Goal: Task Accomplishment & Management: Complete application form

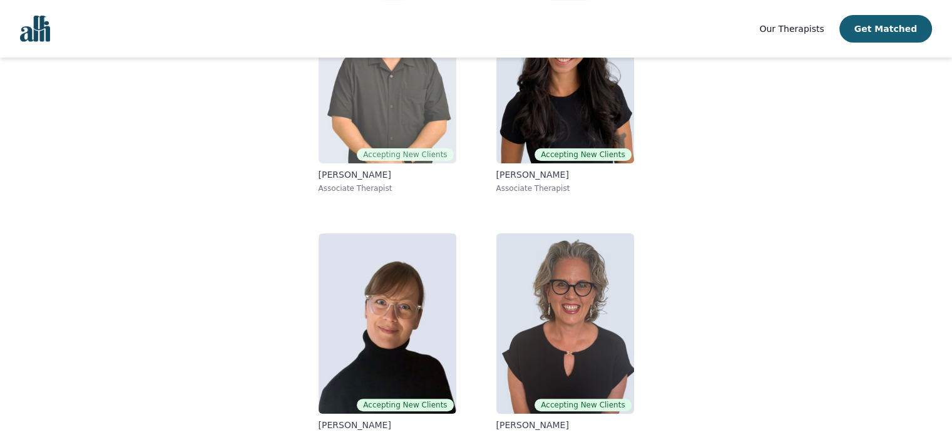
scroll to position [218, 0]
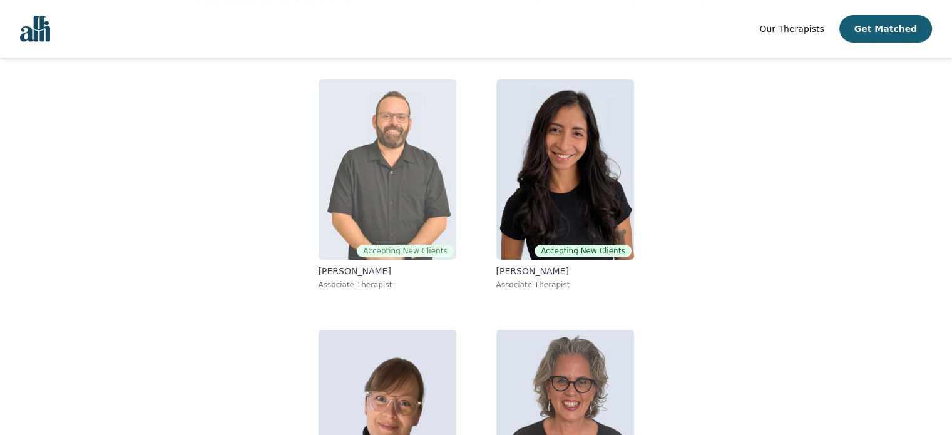
click at [400, 185] on img at bounding box center [388, 170] width 138 height 180
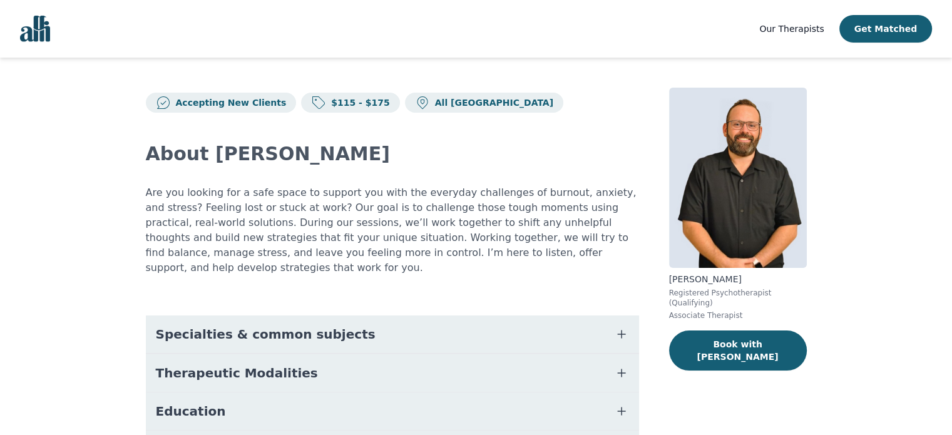
click at [824, 34] on link "Our Therapists" at bounding box center [791, 28] width 64 height 15
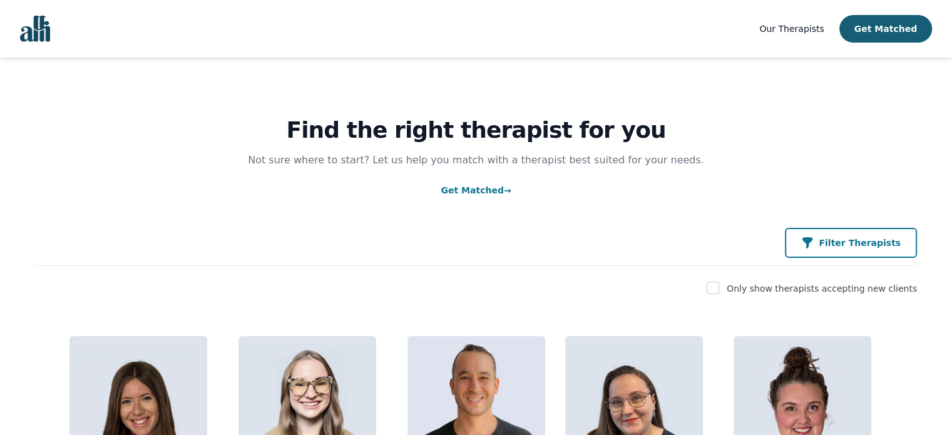
click at [832, 232] on button "Filter Therapists" at bounding box center [851, 243] width 132 height 30
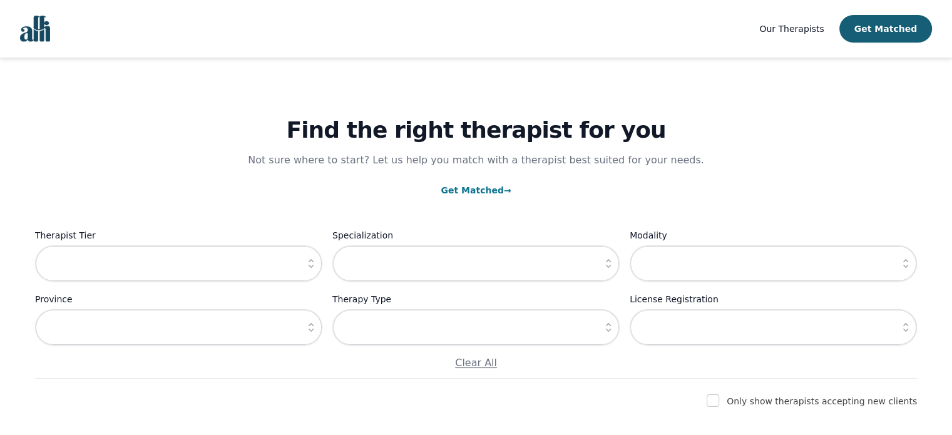
click at [597, 289] on div "Therapist Tier Specialization Modality Province Therapy Type License Registrati…" at bounding box center [476, 299] width 882 height 143
click at [580, 258] on input "text" at bounding box center [475, 263] width 287 height 36
click at [610, 273] on button "button" at bounding box center [608, 263] width 23 height 36
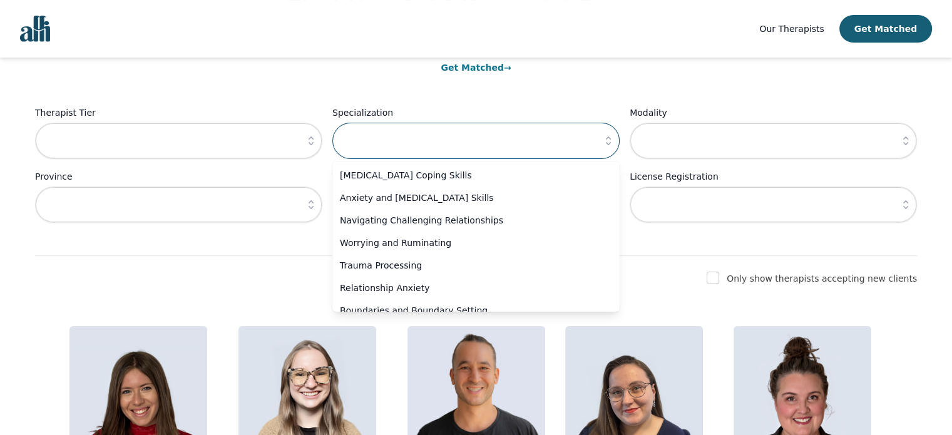
scroll to position [125, 0]
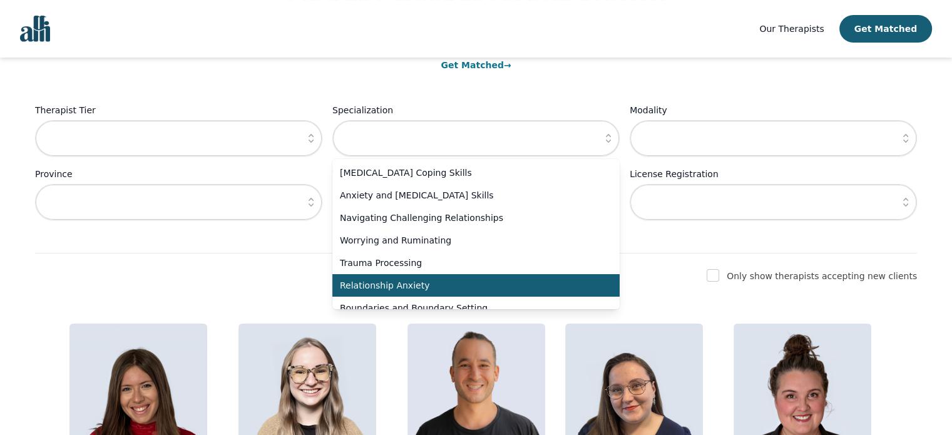
click at [430, 275] on li "Relationship Anxiety" at bounding box center [475, 285] width 287 height 23
type input "Relationship Anxiety"
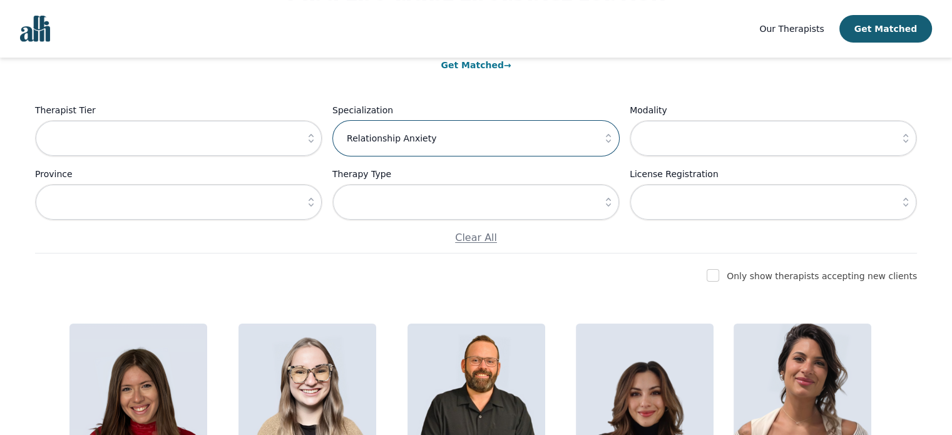
click at [567, 138] on input "Relationship Anxiety" at bounding box center [475, 138] width 287 height 36
click at [316, 152] on button "button" at bounding box center [311, 138] width 23 height 36
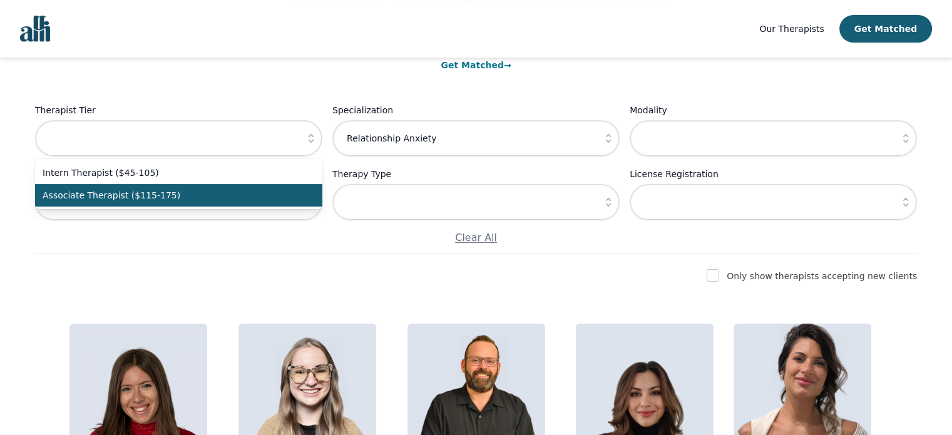
click at [301, 192] on li "Associate Therapist ($115-175)" at bounding box center [178, 195] width 287 height 23
type input "Associate Therapist ($115-175)"
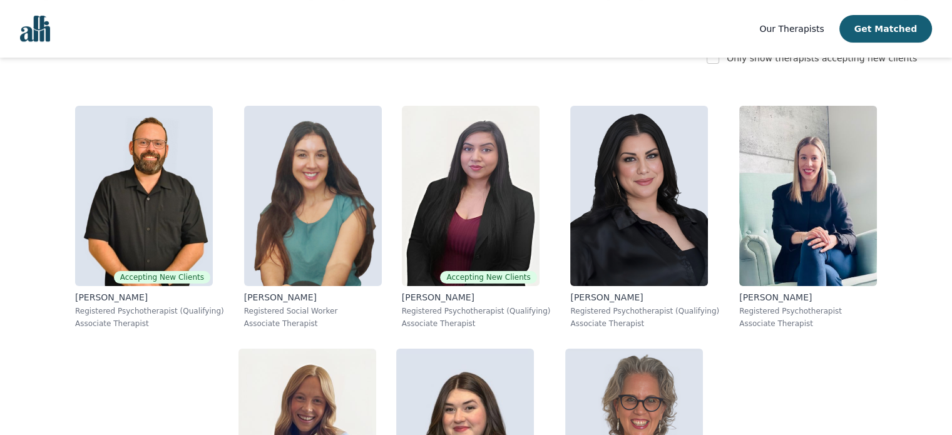
scroll to position [349, 0]
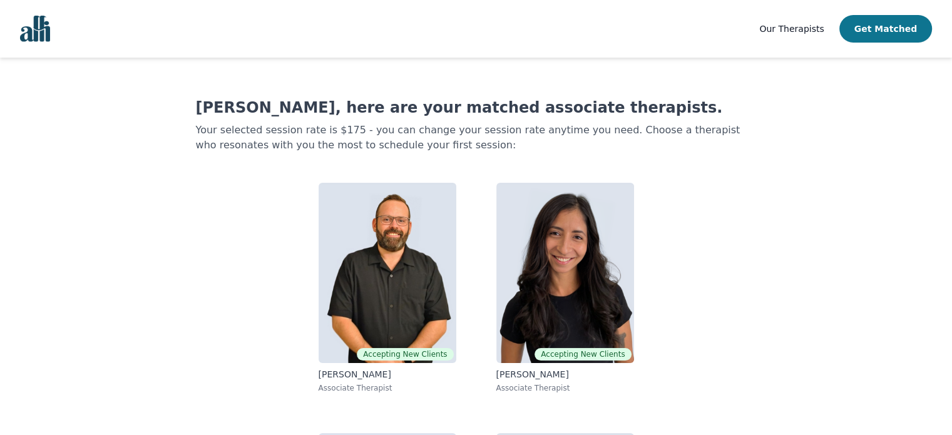
click at [863, 31] on button "Get Matched" at bounding box center [886, 29] width 93 height 28
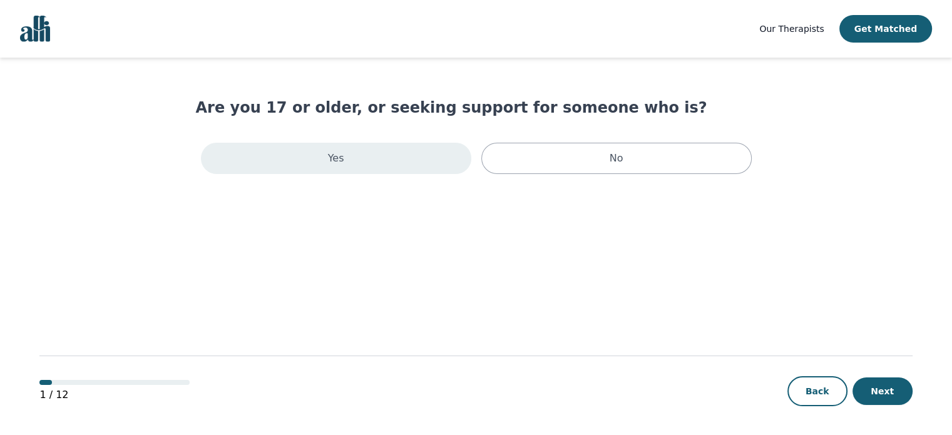
click at [416, 150] on div "Yes" at bounding box center [336, 158] width 270 height 31
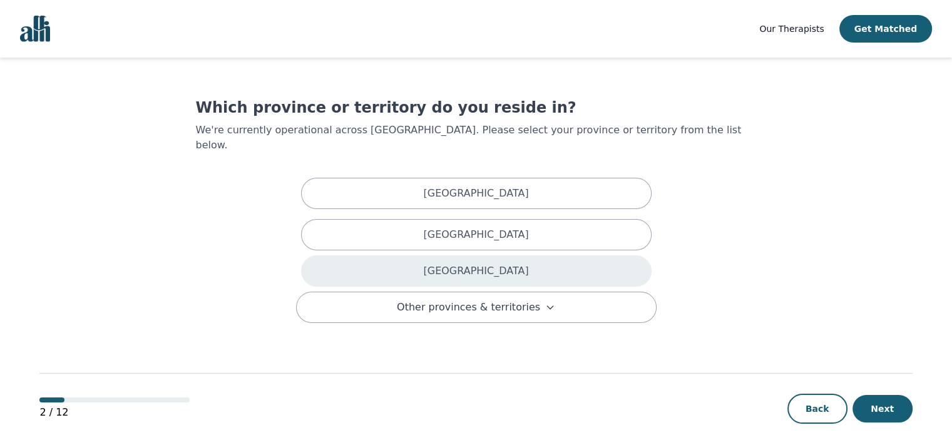
click at [474, 264] on p "[GEOGRAPHIC_DATA]" at bounding box center [475, 271] width 105 height 15
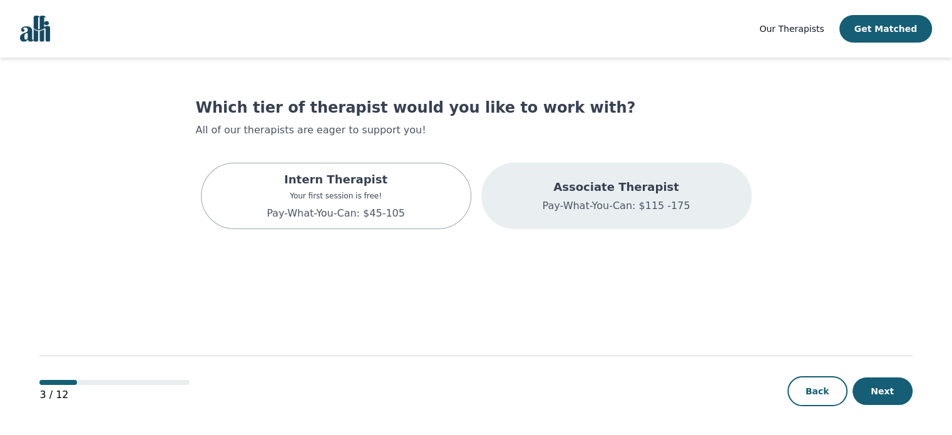
click at [537, 205] on div "Associate Therapist Pay-What-You-Can: $115 -175" at bounding box center [616, 196] width 270 height 66
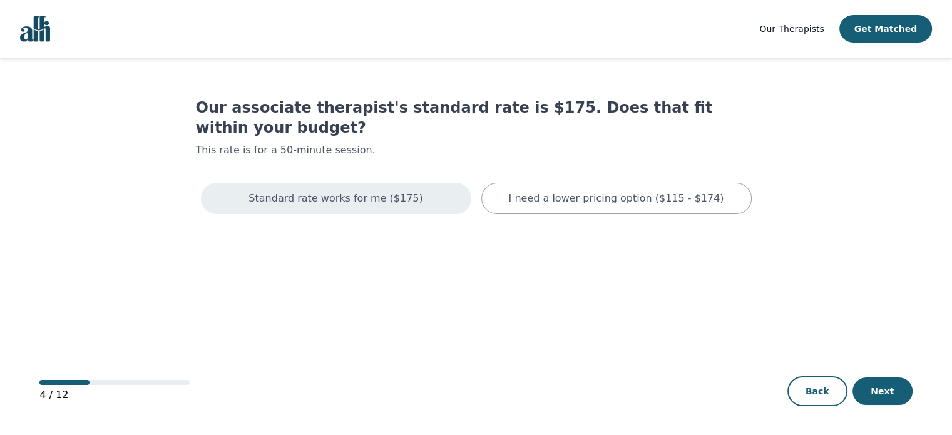
click at [453, 183] on div "Standard rate works for me ($175)" at bounding box center [336, 198] width 270 height 31
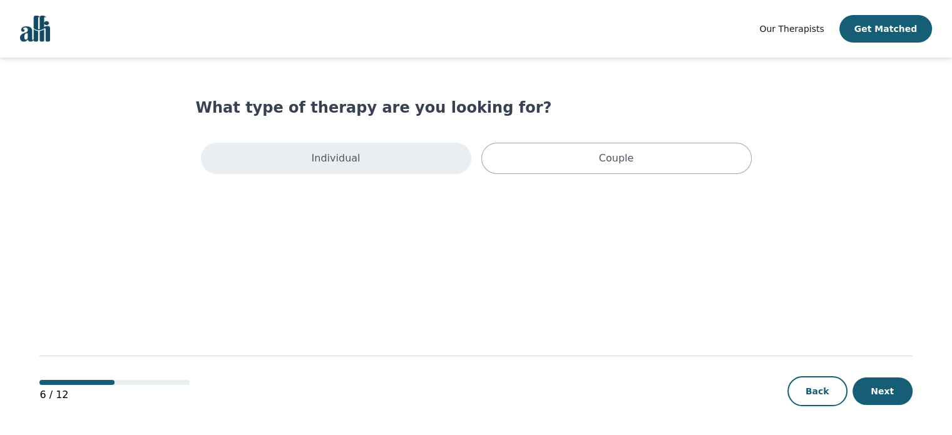
click at [449, 163] on div "Individual" at bounding box center [336, 158] width 270 height 31
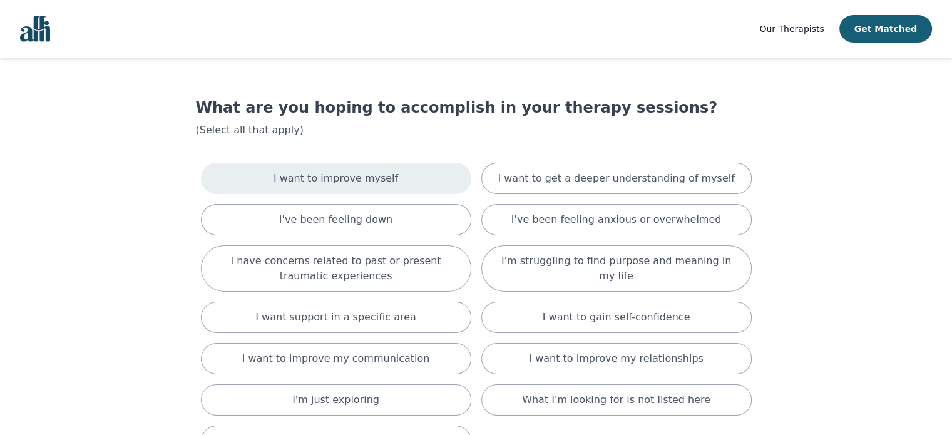
click at [424, 181] on div "I want to improve myself" at bounding box center [336, 178] width 270 height 31
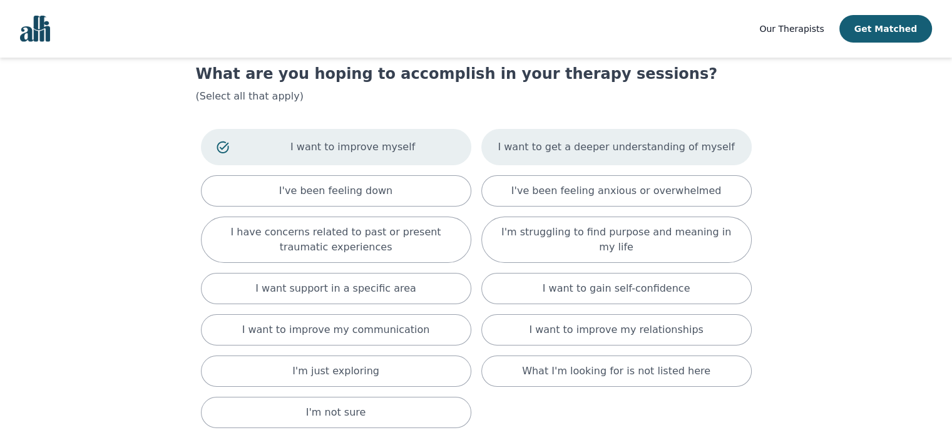
scroll to position [35, 0]
click at [518, 162] on div "I want to get a deeper understanding of myself" at bounding box center [616, 146] width 270 height 36
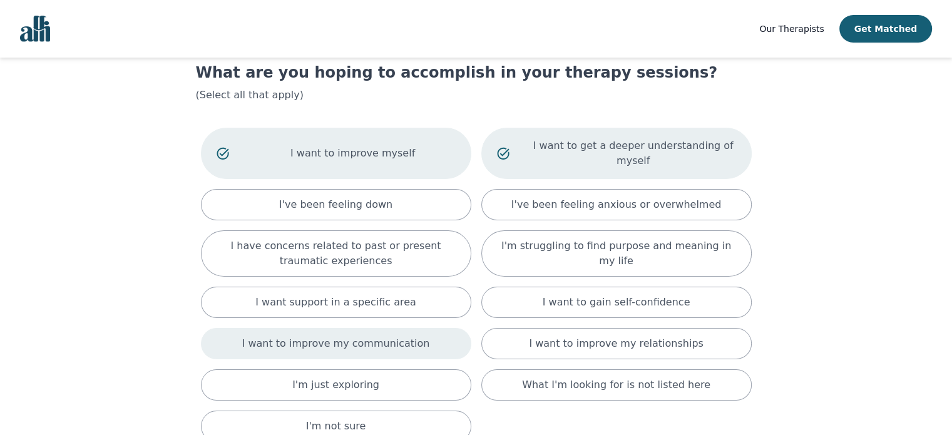
click at [388, 336] on p "I want to improve my communication" at bounding box center [336, 343] width 188 height 15
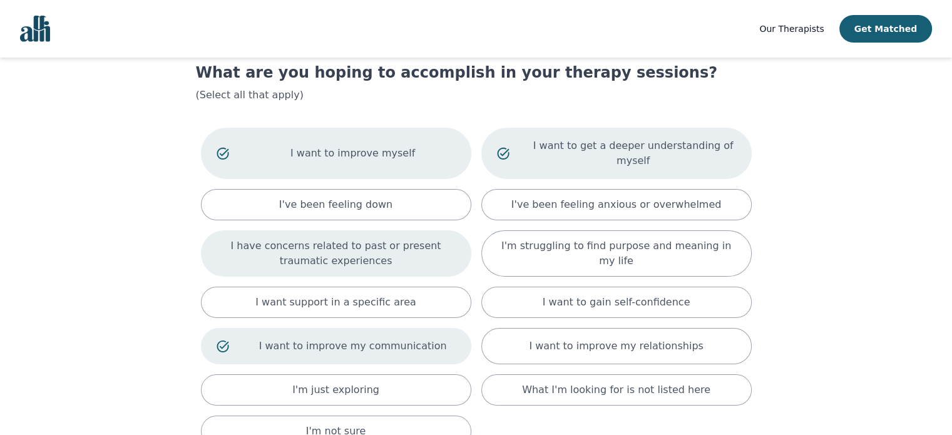
click at [418, 250] on p "I have concerns related to past or present traumatic experiences" at bounding box center [336, 254] width 239 height 30
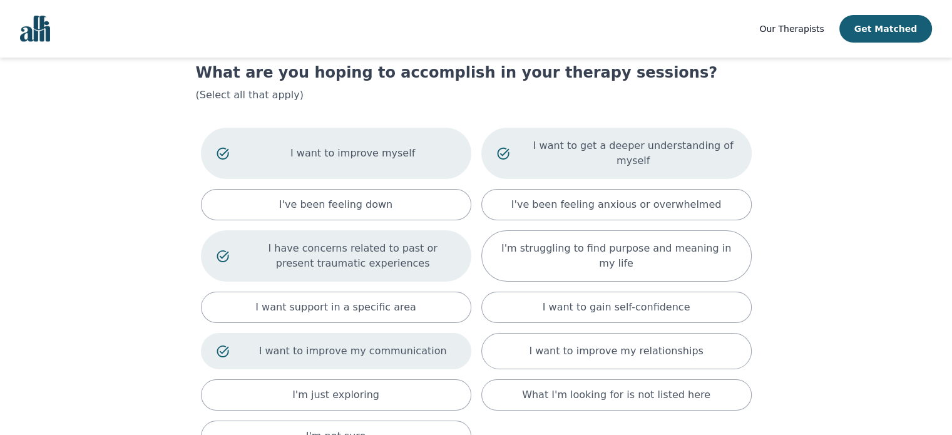
click at [418, 250] on p "I have concerns related to past or present traumatic experiences" at bounding box center [352, 256] width 205 height 30
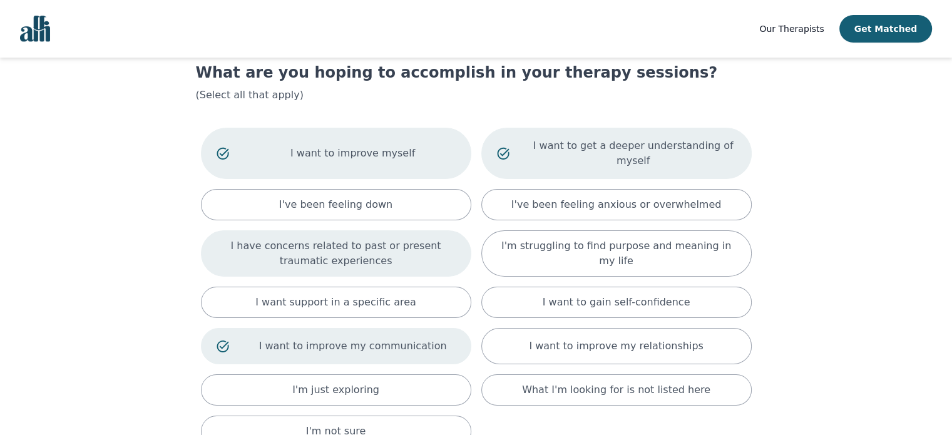
click at [416, 247] on p "I have concerns related to past or present traumatic experiences" at bounding box center [336, 254] width 239 height 30
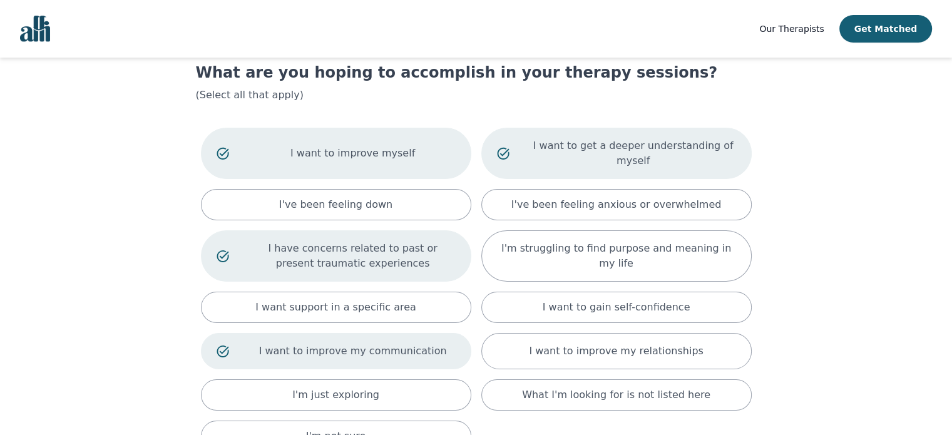
click at [425, 242] on p "I have concerns related to past or present traumatic experiences" at bounding box center [352, 256] width 205 height 30
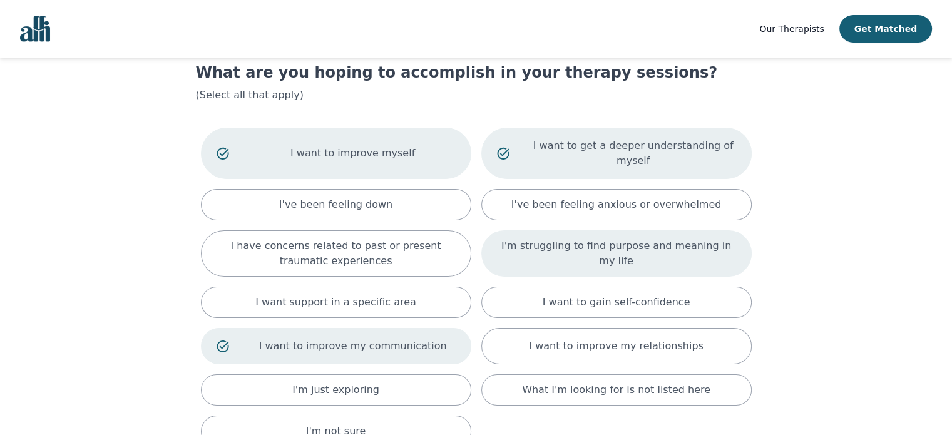
click at [507, 251] on div "I'm struggling to find purpose and meaning in my life" at bounding box center [616, 253] width 270 height 46
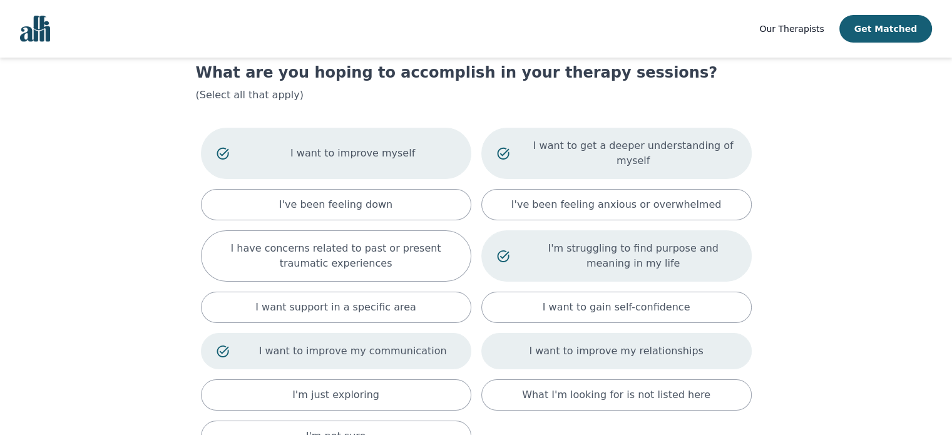
click at [521, 347] on div "I want to improve my relationships" at bounding box center [616, 351] width 270 height 36
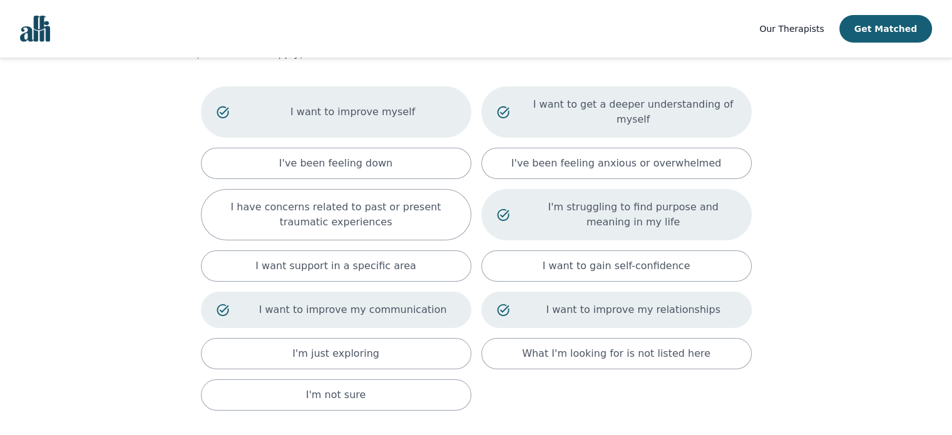
scroll to position [71, 0]
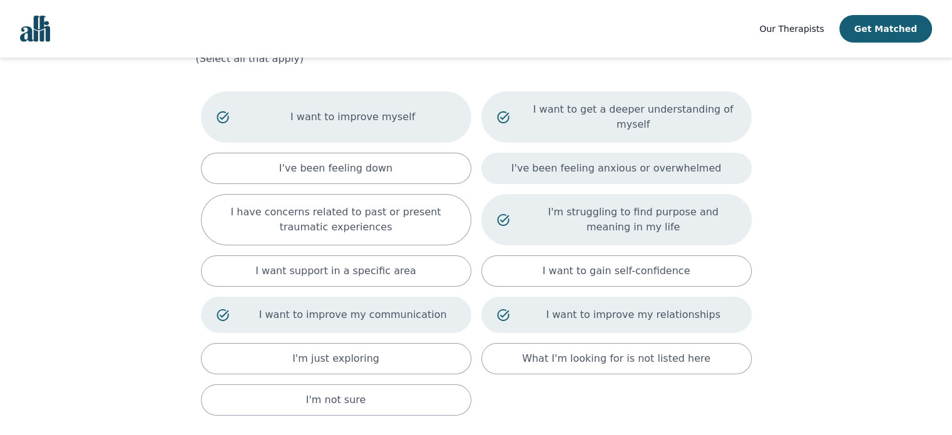
click at [627, 161] on p "I've been feeling anxious or overwhelmed" at bounding box center [617, 168] width 210 height 15
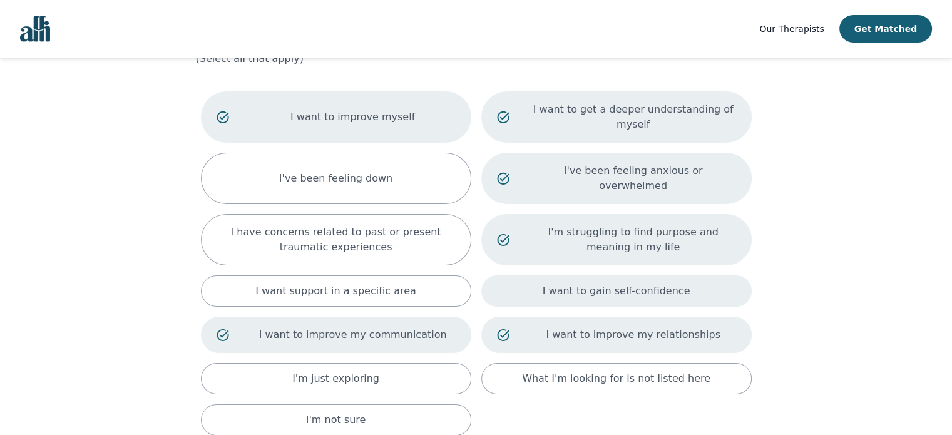
scroll to position [175, 0]
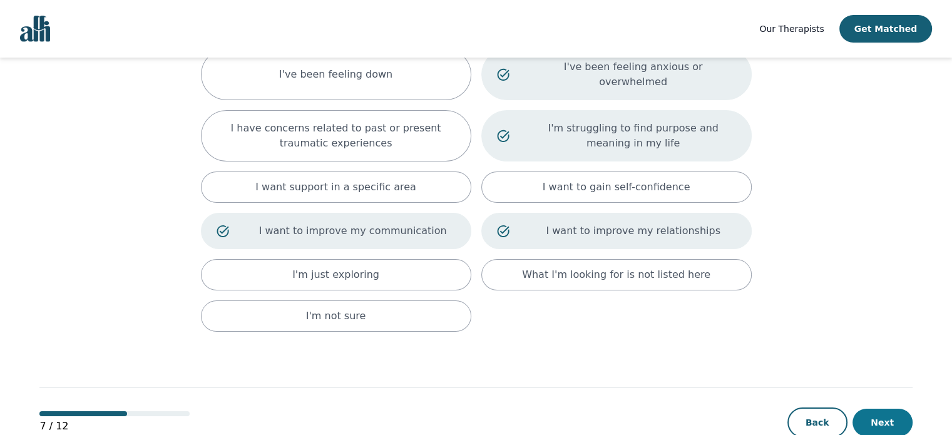
click at [865, 409] on button "Next" at bounding box center [883, 423] width 60 height 28
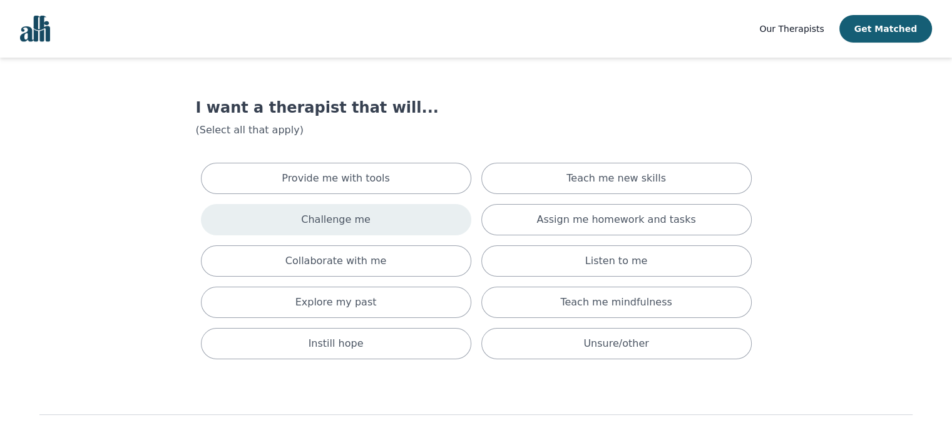
click at [410, 222] on div "Challenge me" at bounding box center [336, 219] width 270 height 31
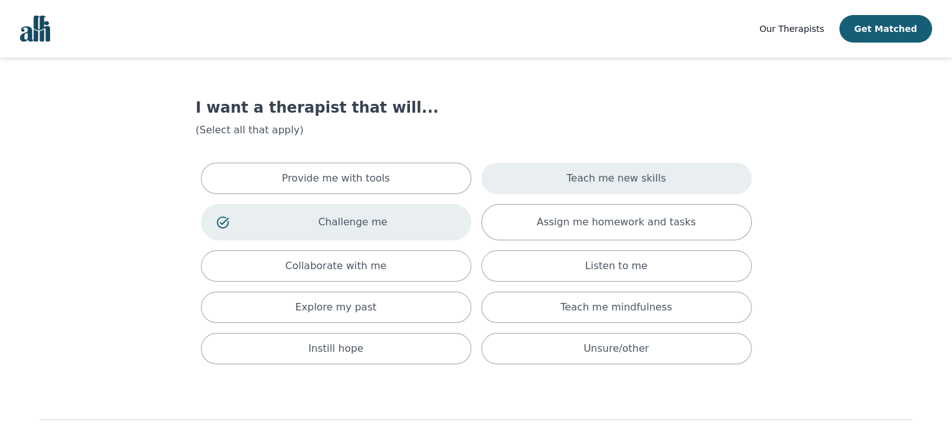
click at [609, 175] on p "Teach me new skills" at bounding box center [617, 178] width 100 height 15
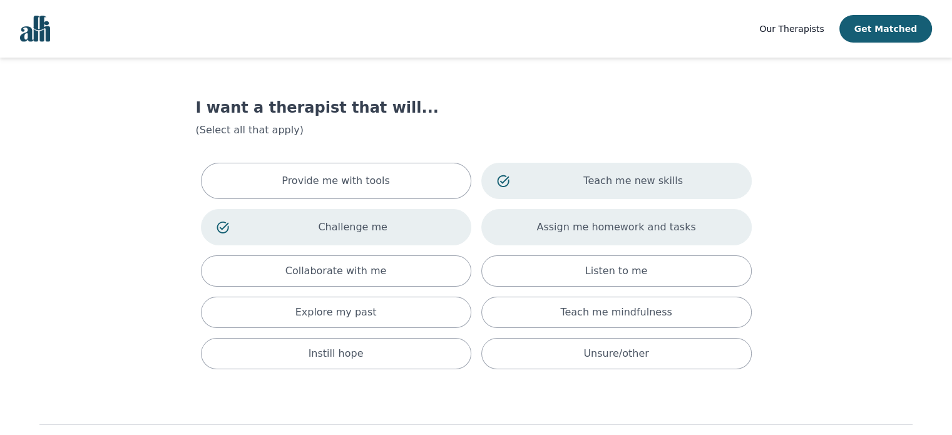
click at [605, 234] on p "Assign me homework and tasks" at bounding box center [616, 227] width 159 height 15
click at [644, 192] on div "Teach me new skills" at bounding box center [616, 181] width 270 height 36
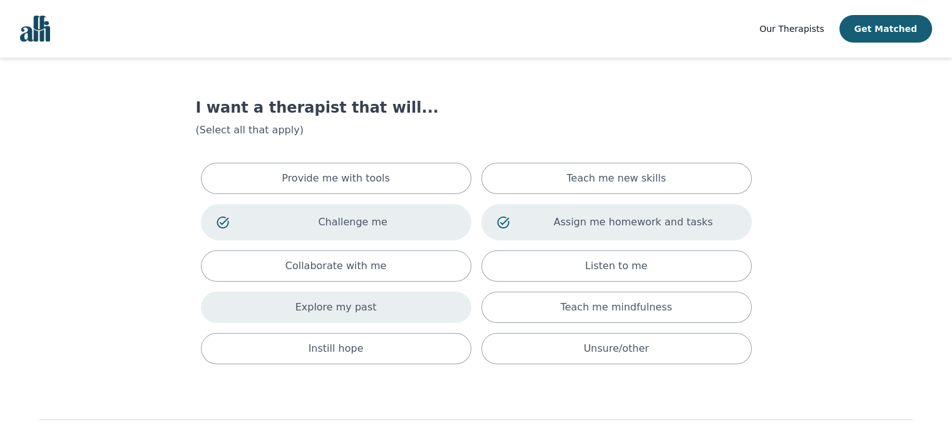
click at [436, 314] on div "Explore my past" at bounding box center [336, 307] width 270 height 31
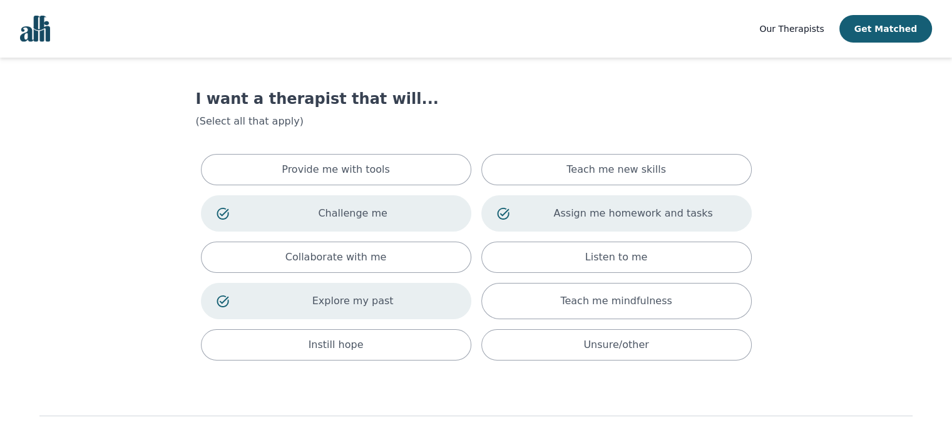
scroll to position [8, 0]
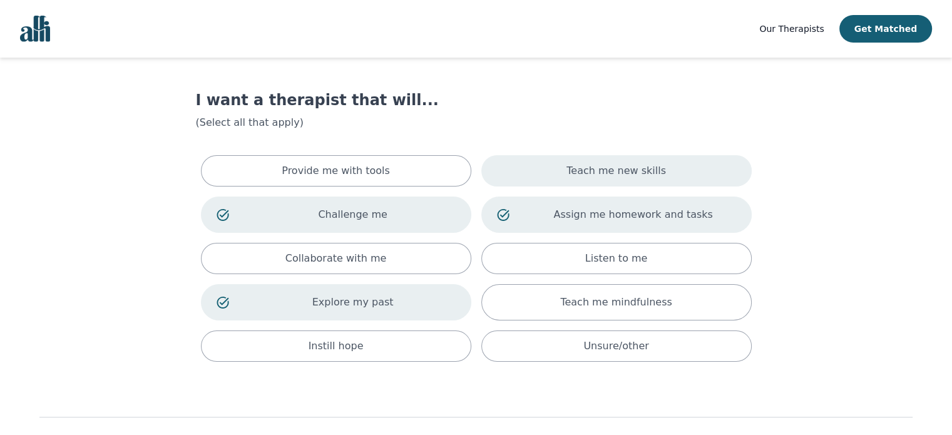
click at [587, 177] on p "Teach me new skills" at bounding box center [617, 170] width 100 height 15
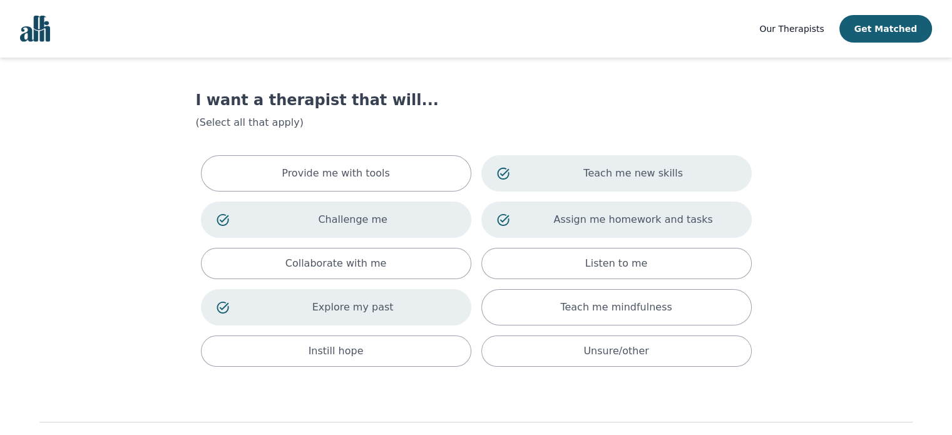
scroll to position [73, 0]
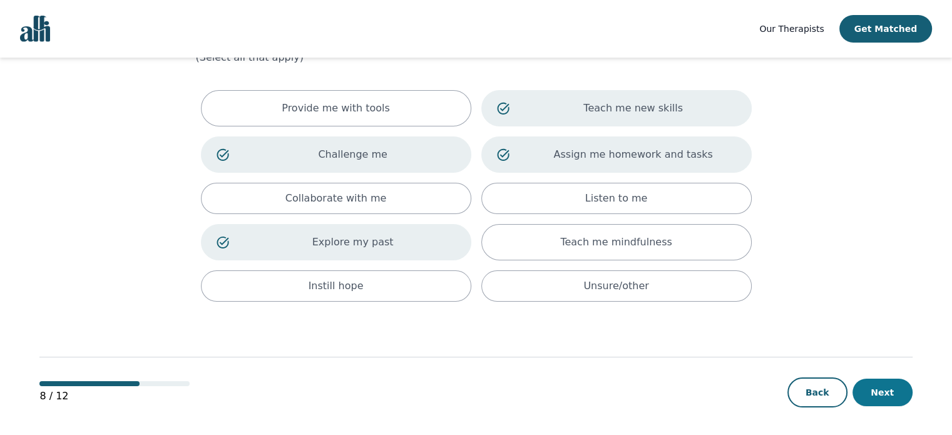
click at [872, 396] on button "Next" at bounding box center [883, 393] width 60 height 28
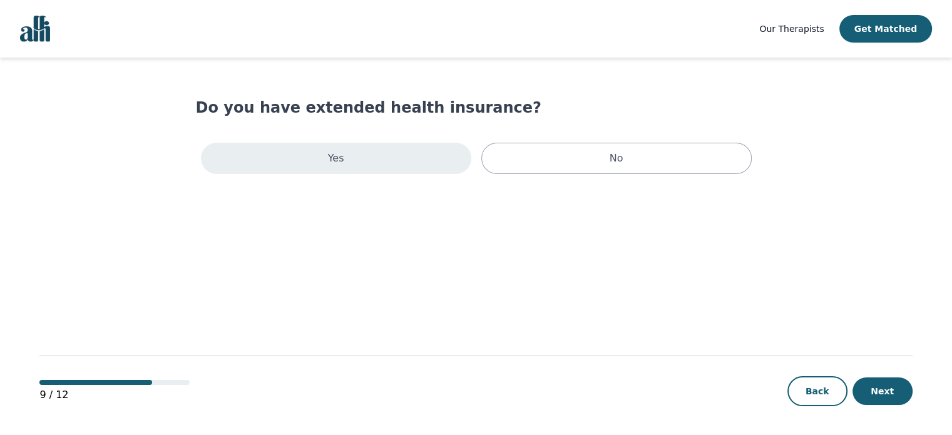
click at [462, 167] on div "Yes" at bounding box center [336, 158] width 270 height 31
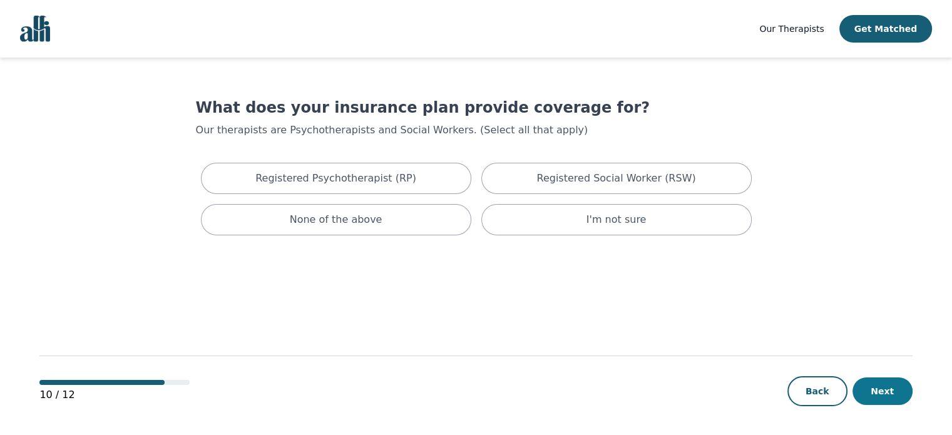
click at [892, 396] on button "Next" at bounding box center [883, 392] width 60 height 28
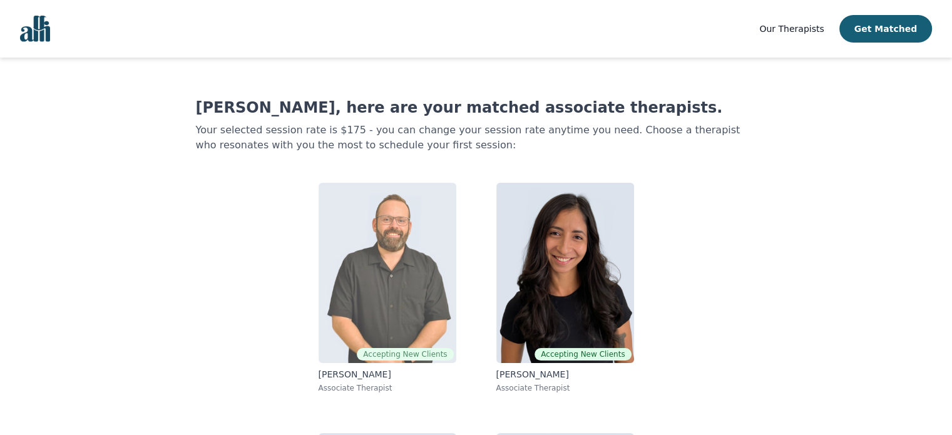
click at [397, 235] on img at bounding box center [388, 273] width 138 height 180
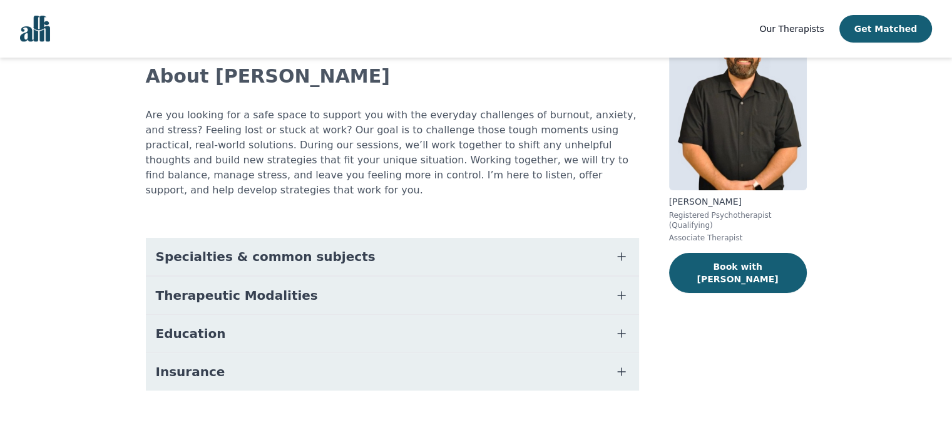
scroll to position [77, 0]
click at [316, 281] on button "Therapeutic Modalities" at bounding box center [392, 296] width 493 height 38
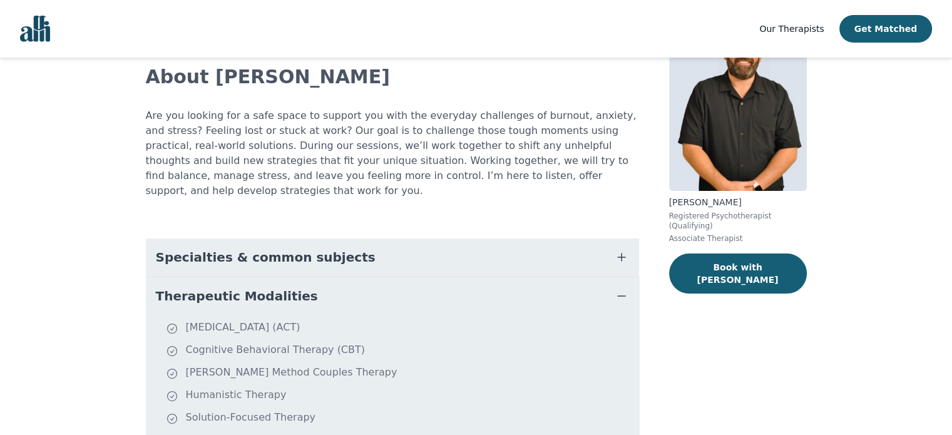
click at [342, 244] on button "Specialties & common subjects" at bounding box center [392, 258] width 493 height 38
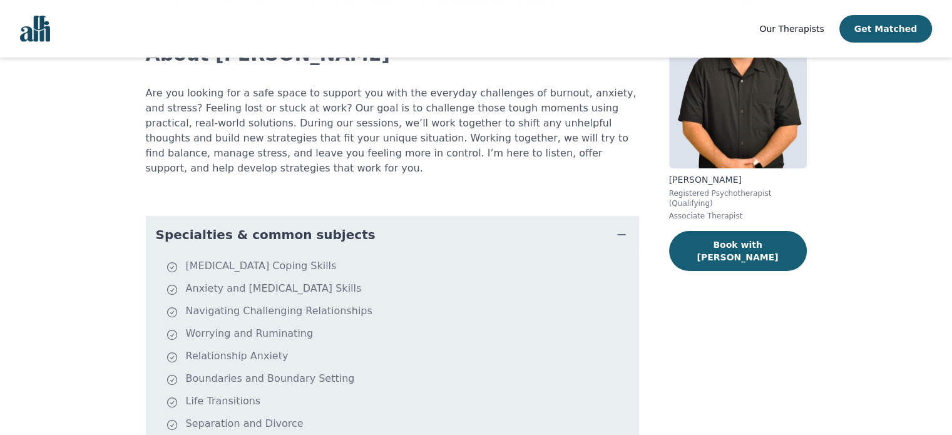
scroll to position [0, 0]
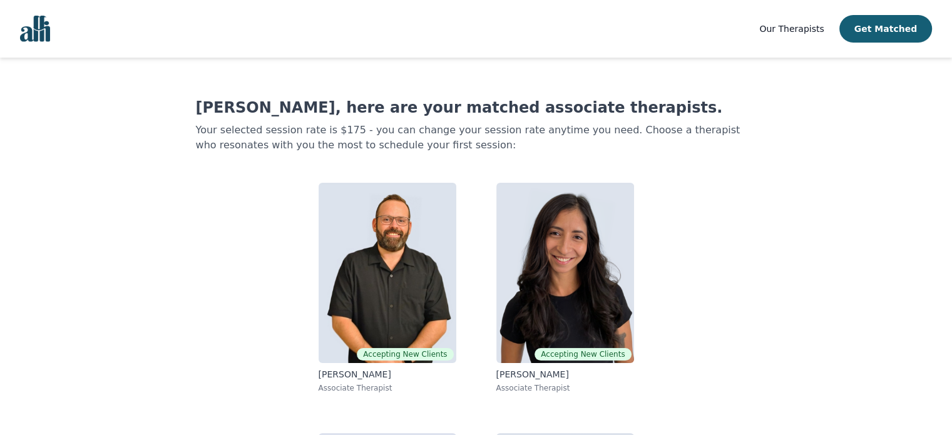
scroll to position [53, 0]
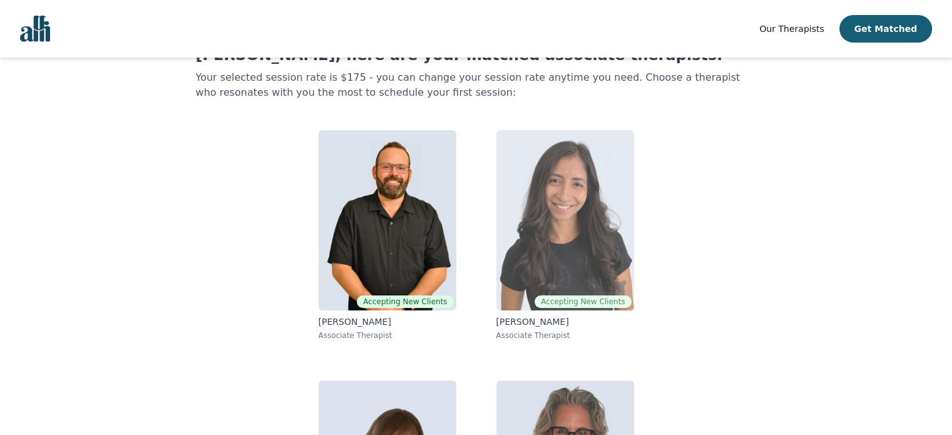
click at [546, 282] on img at bounding box center [565, 220] width 138 height 180
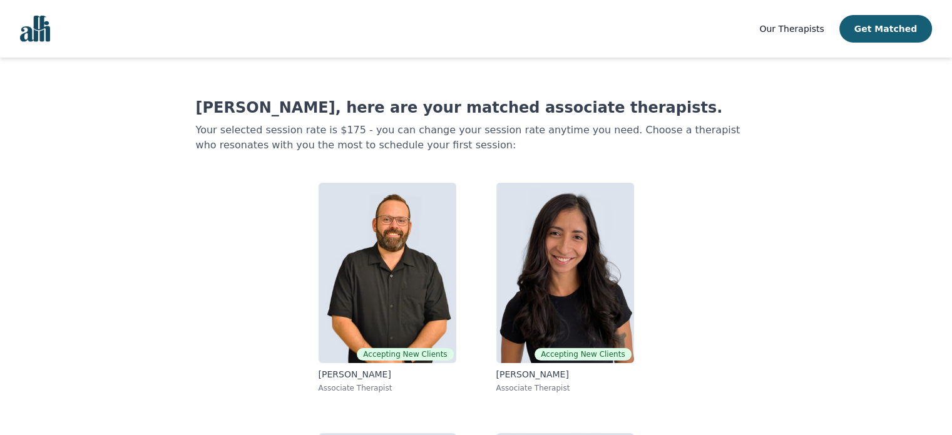
click at [824, 27] on span "Our Therapists" at bounding box center [791, 29] width 64 height 10
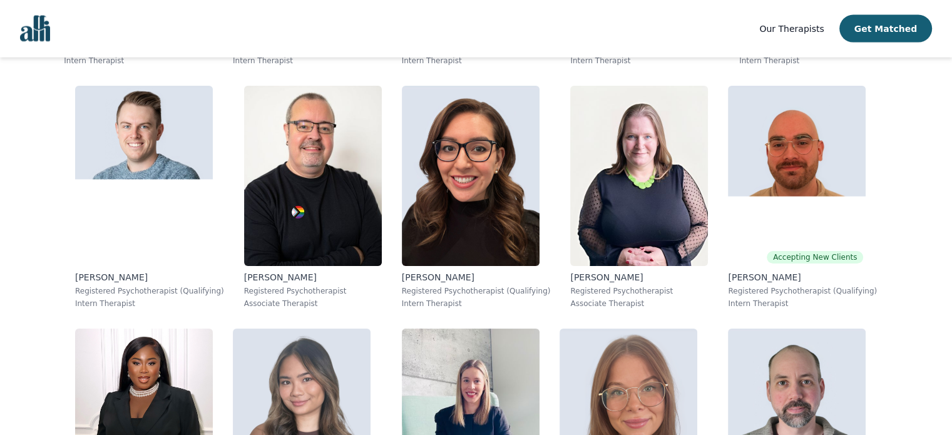
scroll to position [2922, 0]
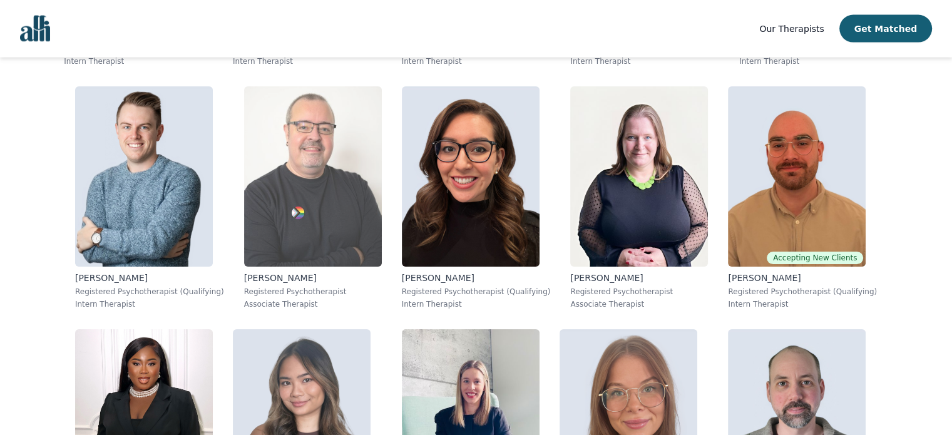
click at [264, 217] on img at bounding box center [313, 176] width 138 height 180
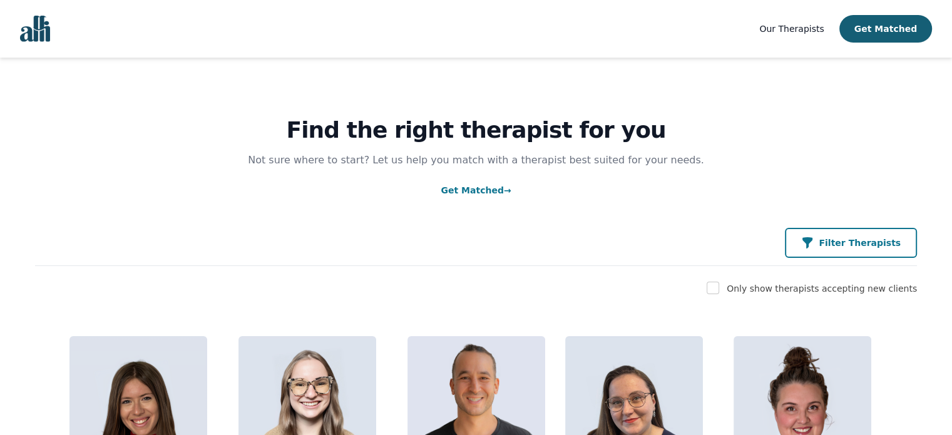
click at [843, 238] on p "Filter Therapists" at bounding box center [860, 243] width 82 height 13
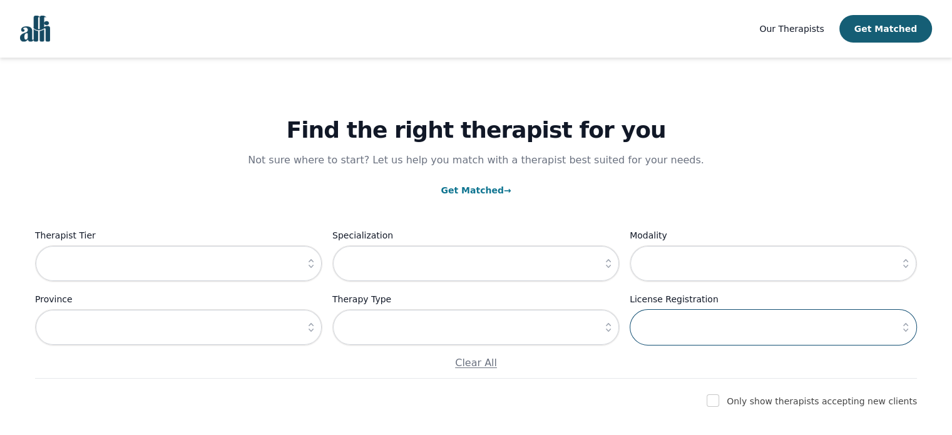
click at [709, 325] on input "text" at bounding box center [773, 327] width 287 height 36
click at [908, 325] on icon "button" at bounding box center [906, 327] width 13 height 13
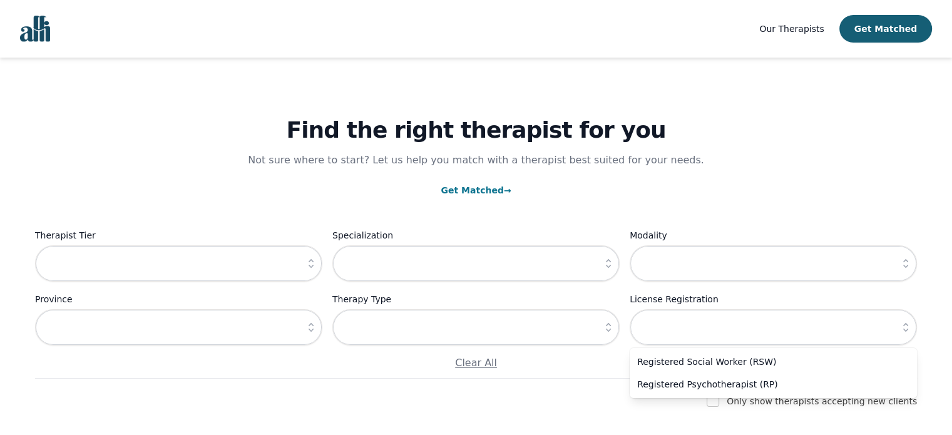
click at [310, 270] on button "button" at bounding box center [311, 263] width 23 height 36
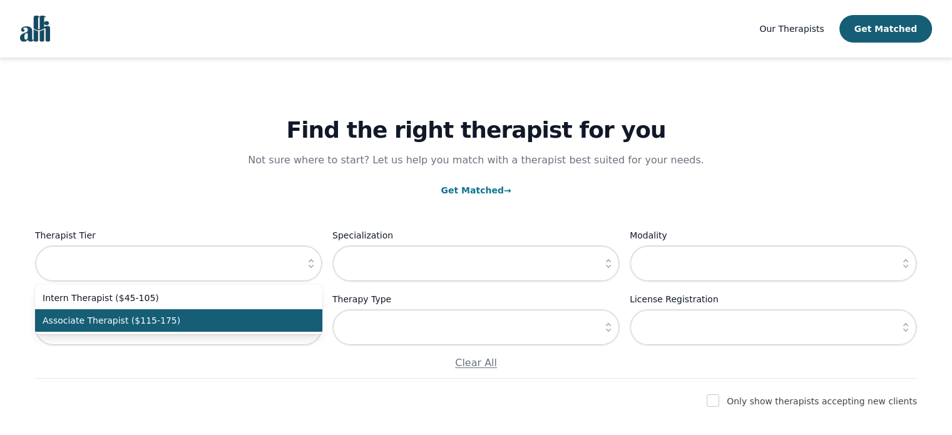
click at [268, 323] on span "Associate Therapist ($115-175)" at bounding box center [171, 320] width 257 height 13
type input "Associate Therapist ($115-175)"
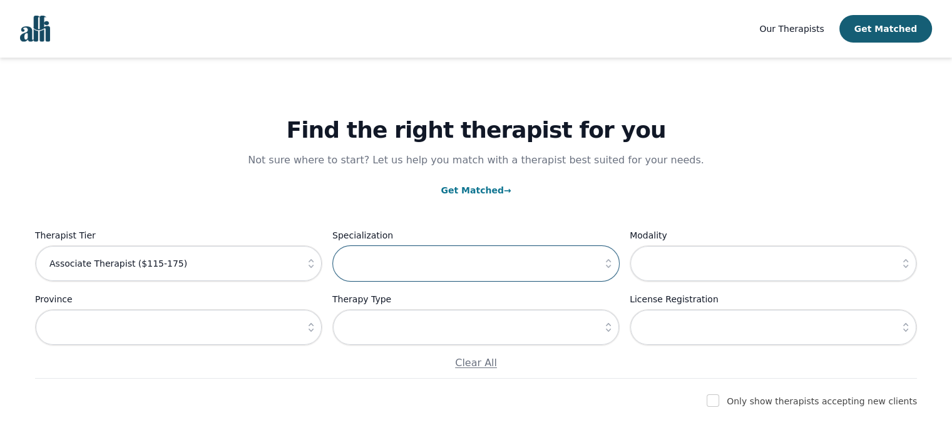
click at [587, 272] on input "text" at bounding box center [475, 263] width 287 height 36
click at [596, 270] on input "text" at bounding box center [475, 263] width 287 height 36
click at [603, 268] on icon "button" at bounding box center [608, 263] width 13 height 13
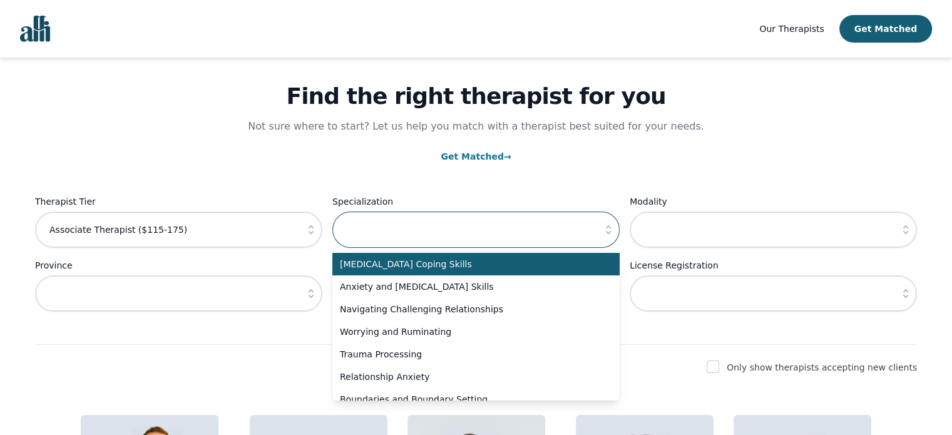
scroll to position [34, 0]
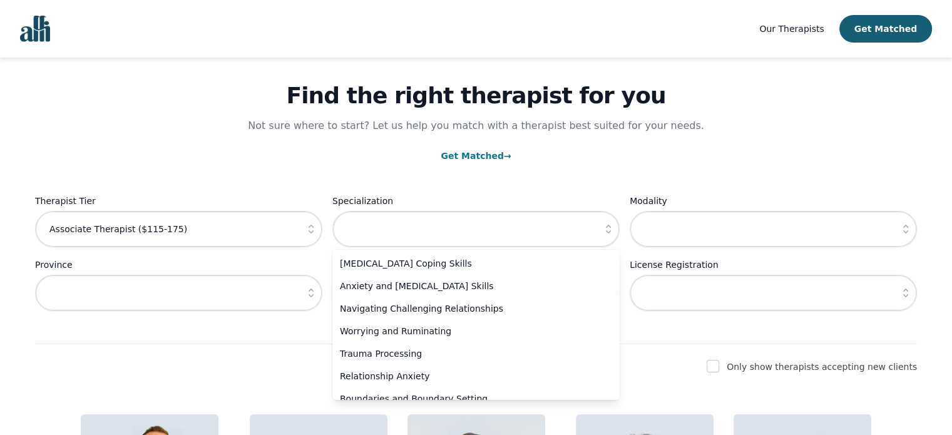
click at [493, 159] on link "Get Matched →" at bounding box center [476, 156] width 70 height 10
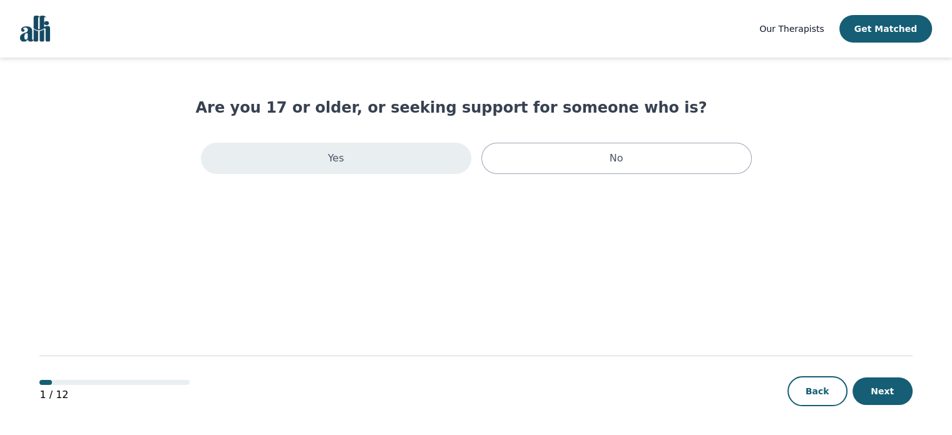
click at [412, 162] on div "Yes" at bounding box center [336, 158] width 270 height 31
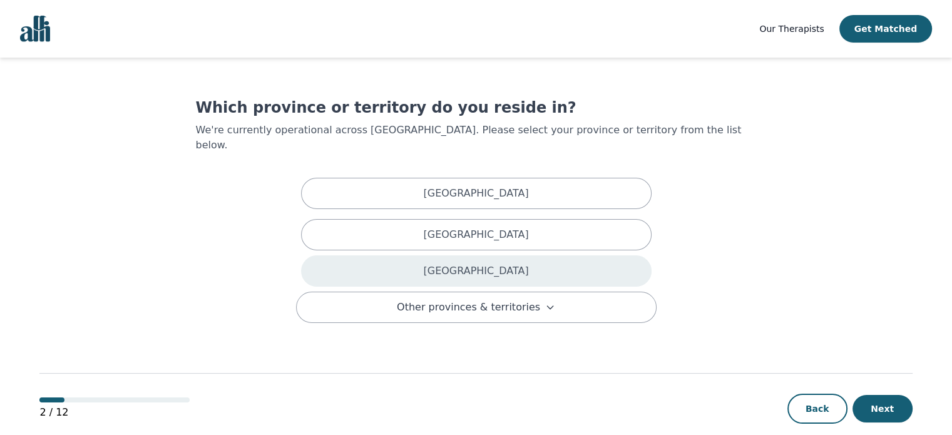
click at [440, 259] on div "[GEOGRAPHIC_DATA]" at bounding box center [476, 270] width 351 height 31
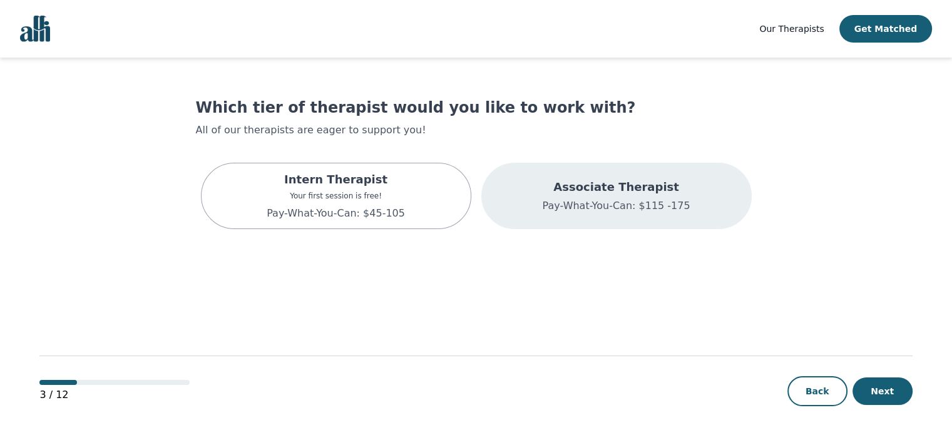
click at [505, 206] on div "Associate Therapist Pay-What-You-Can: $115 -175" at bounding box center [616, 196] width 270 height 66
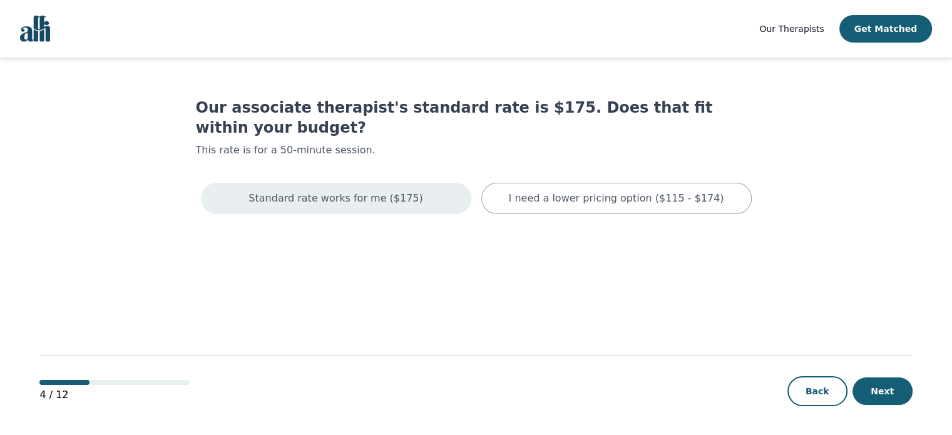
click at [434, 183] on div "Standard rate works for me ($175)" at bounding box center [336, 198] width 270 height 31
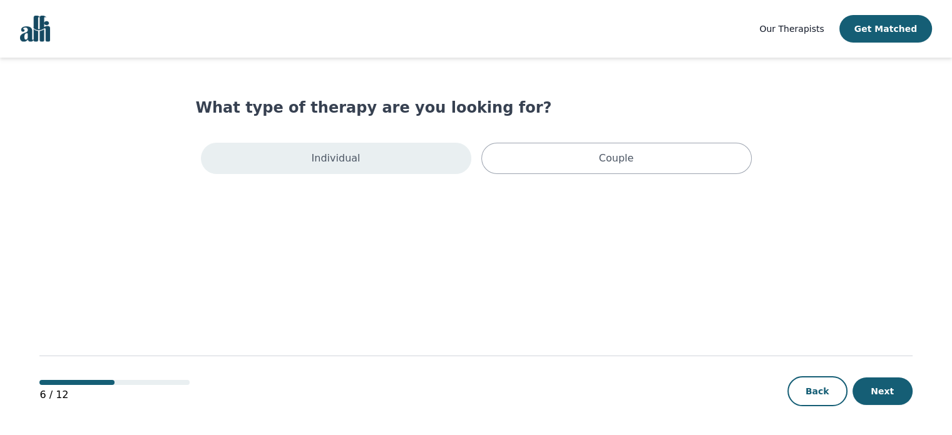
click at [434, 167] on div "Individual" at bounding box center [336, 158] width 270 height 31
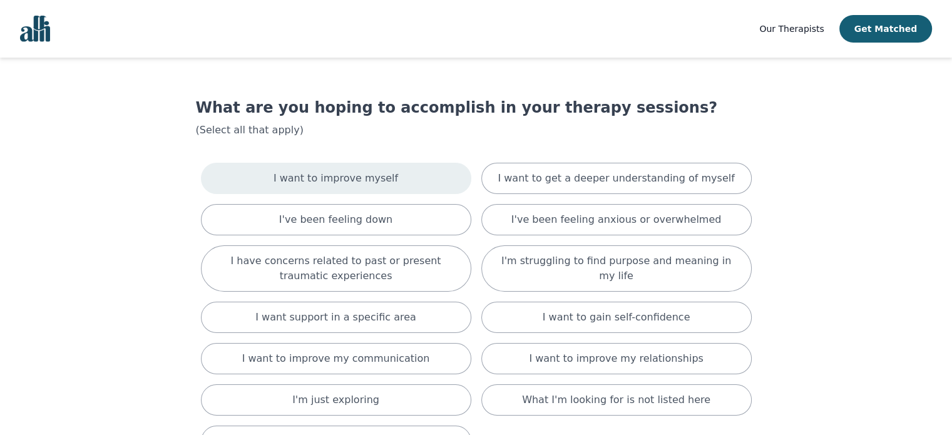
click at [421, 177] on div "I want to improve myself" at bounding box center [336, 178] width 270 height 31
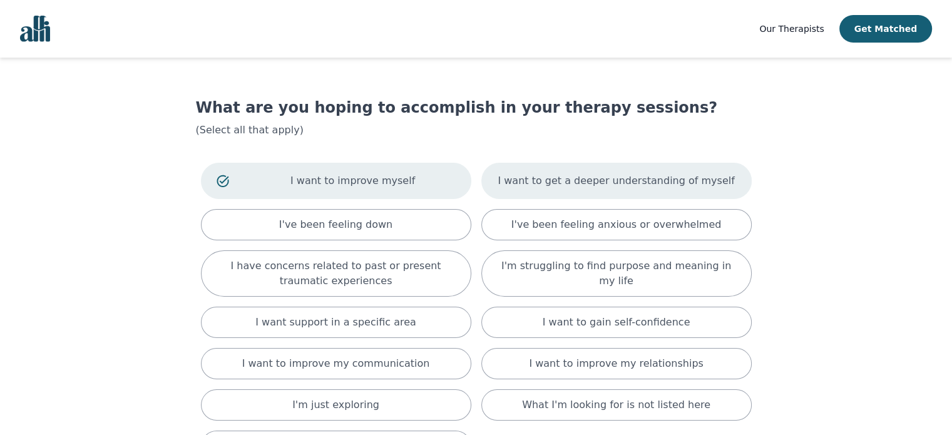
scroll to position [55, 0]
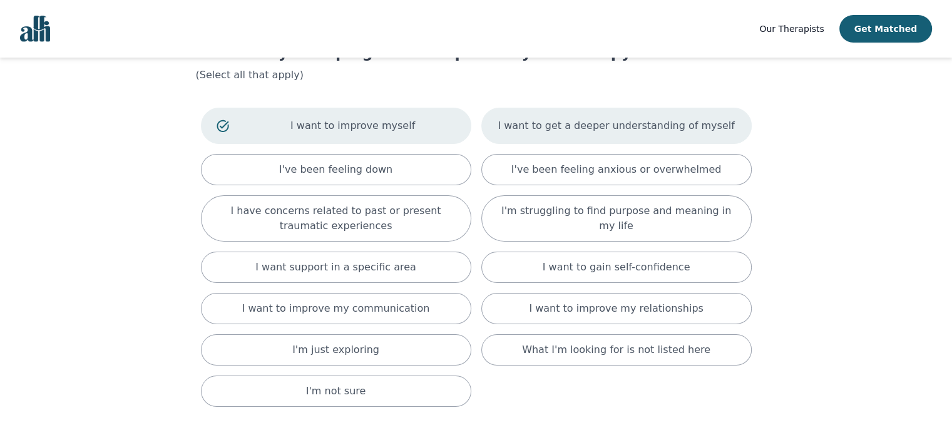
click at [551, 140] on div "I want to get a deeper understanding of myself" at bounding box center [616, 126] width 270 height 36
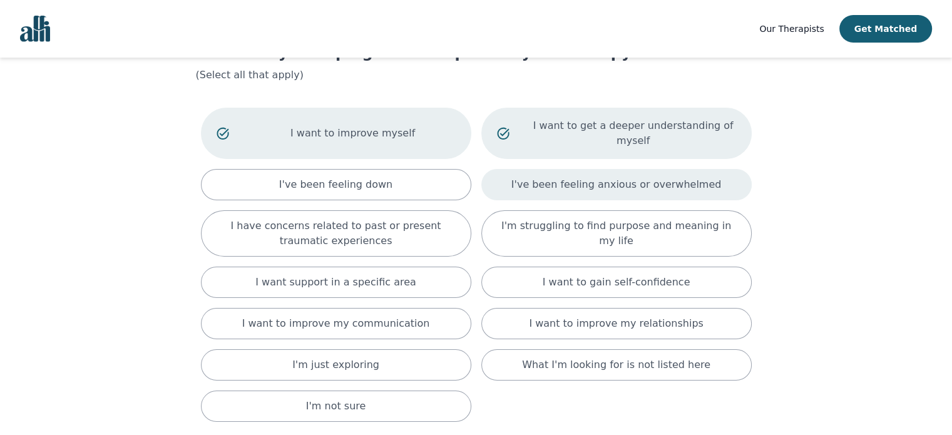
click at [503, 169] on div "I've been feeling anxious or overwhelmed" at bounding box center [616, 184] width 270 height 31
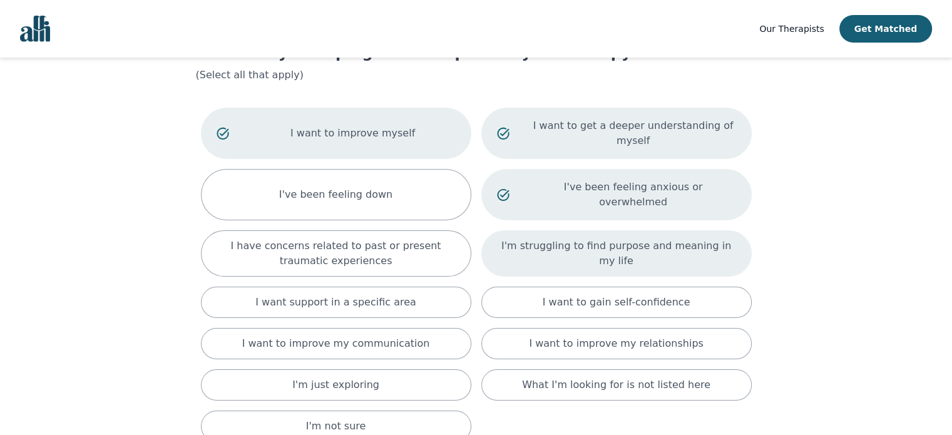
click at [520, 230] on div "I'm struggling to find purpose and meaning in my life" at bounding box center [616, 253] width 270 height 46
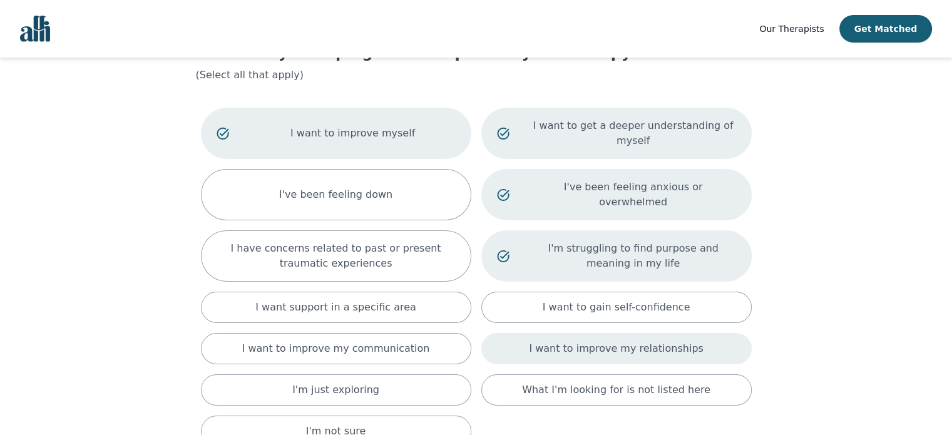
click at [508, 333] on div "I want to improve my relationships" at bounding box center [616, 348] width 270 height 31
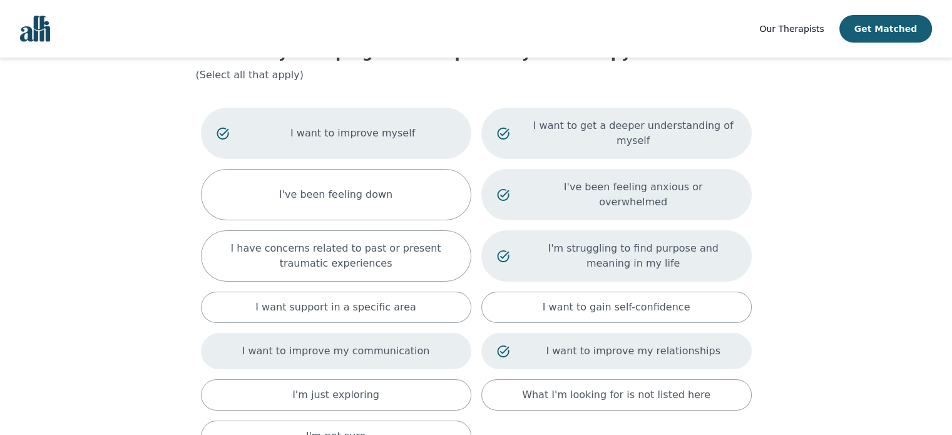
click at [338, 344] on p "I want to improve my communication" at bounding box center [336, 351] width 188 height 15
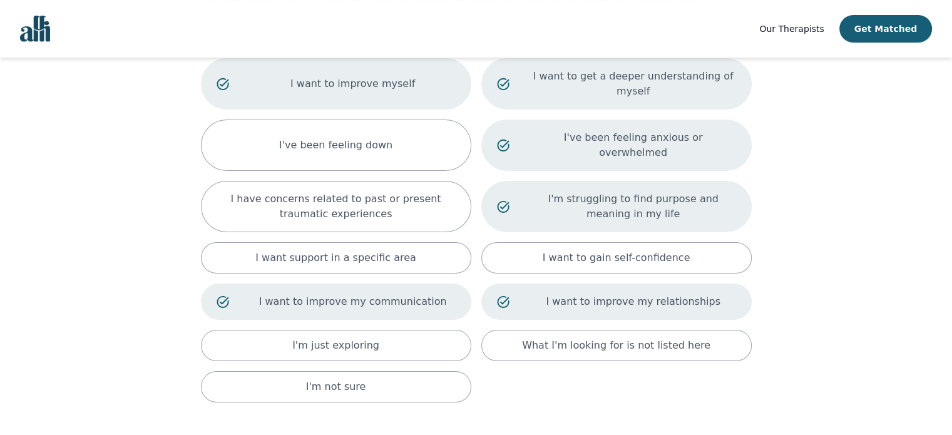
scroll to position [110, 0]
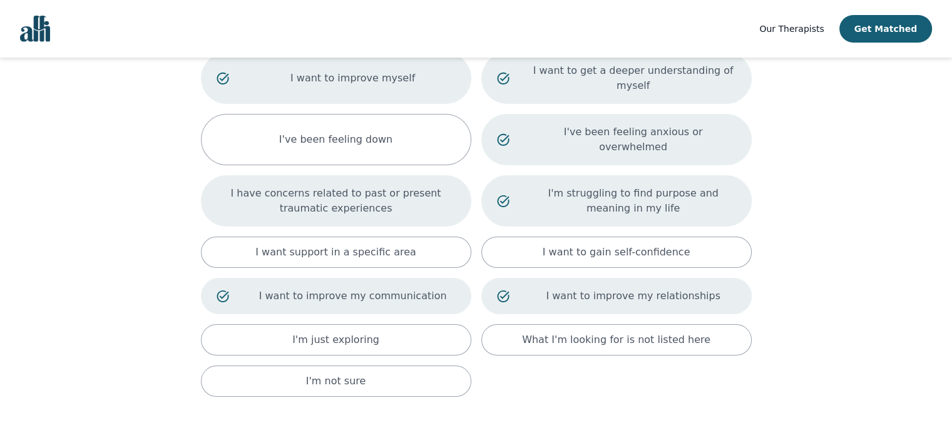
click at [339, 186] on p "I have concerns related to past or present traumatic experiences" at bounding box center [336, 201] width 239 height 30
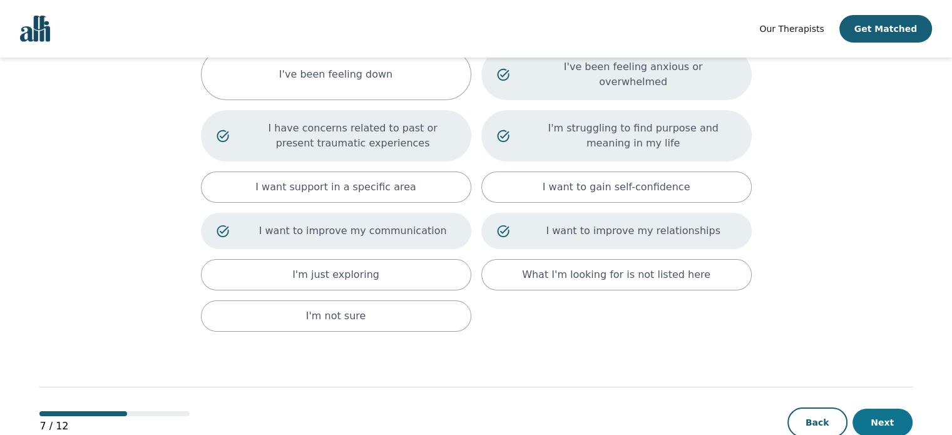
click at [873, 409] on button "Next" at bounding box center [883, 423] width 60 height 28
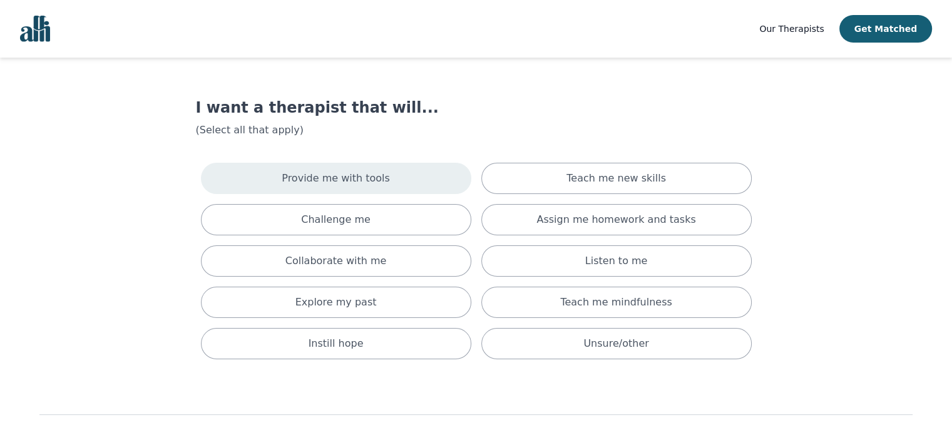
click at [347, 192] on div "Provide me with tools" at bounding box center [336, 178] width 270 height 31
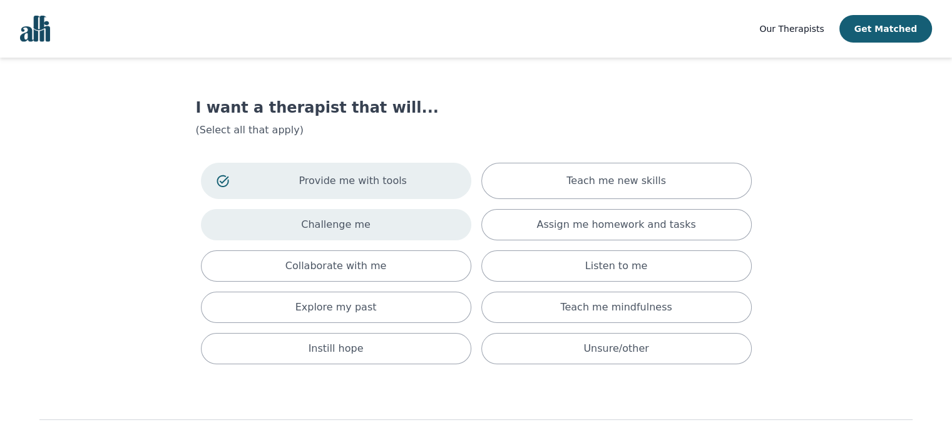
click at [348, 215] on div "Challenge me" at bounding box center [336, 224] width 270 height 31
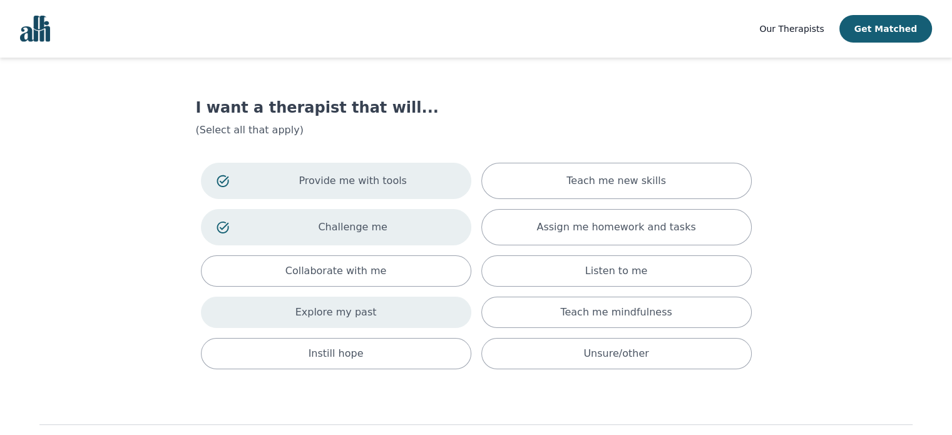
click at [356, 312] on p "Explore my past" at bounding box center [336, 312] width 81 height 15
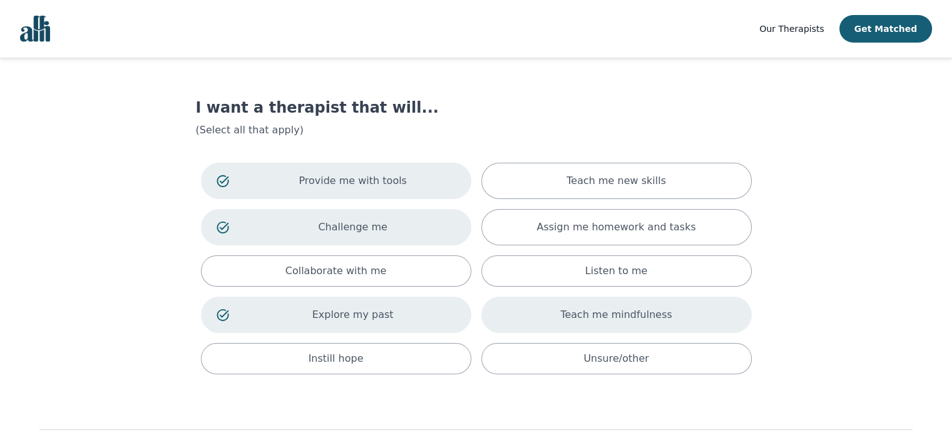
click at [552, 322] on div "Teach me mindfulness" at bounding box center [616, 315] width 270 height 36
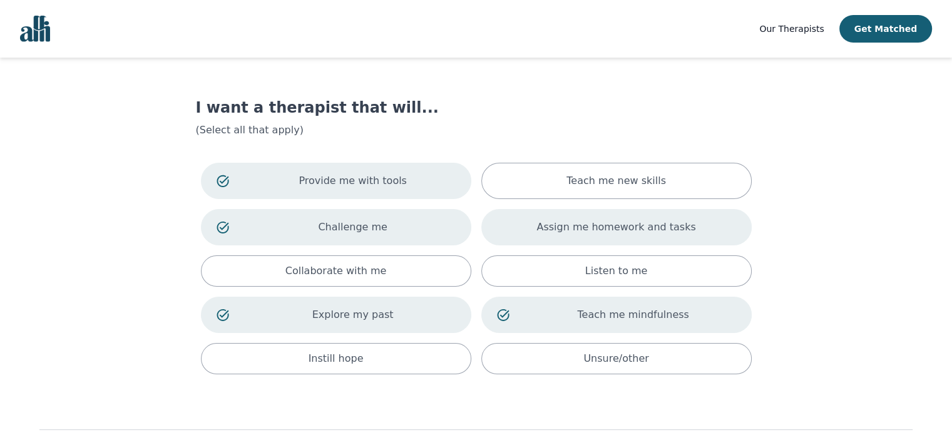
click at [599, 241] on div "Assign me homework and tasks" at bounding box center [616, 227] width 270 height 36
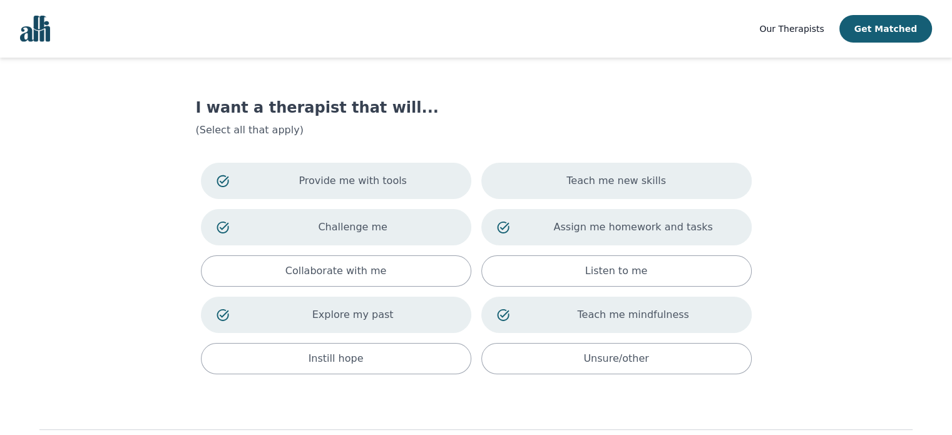
click at [603, 188] on p "Teach me new skills" at bounding box center [617, 180] width 100 height 15
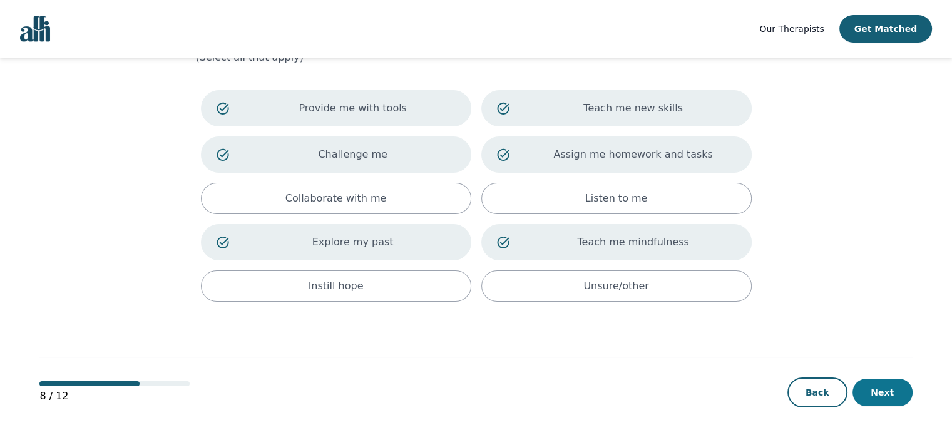
click at [861, 381] on button "Next" at bounding box center [883, 393] width 60 height 28
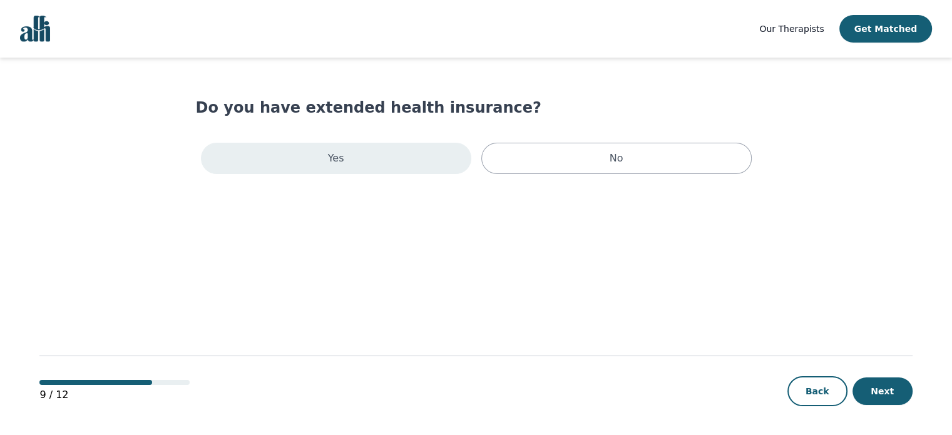
click at [438, 172] on div "Yes" at bounding box center [336, 158] width 270 height 31
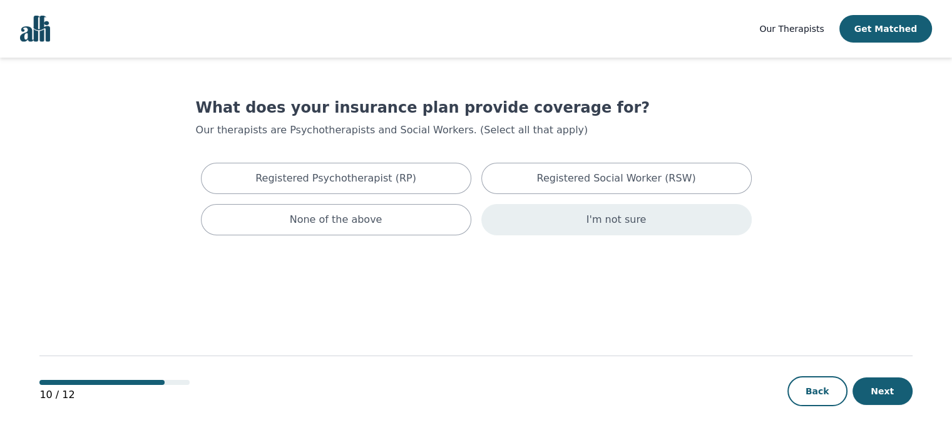
click at [499, 223] on div "I'm not sure" at bounding box center [616, 219] width 270 height 31
click at [898, 383] on button "Next" at bounding box center [883, 392] width 60 height 28
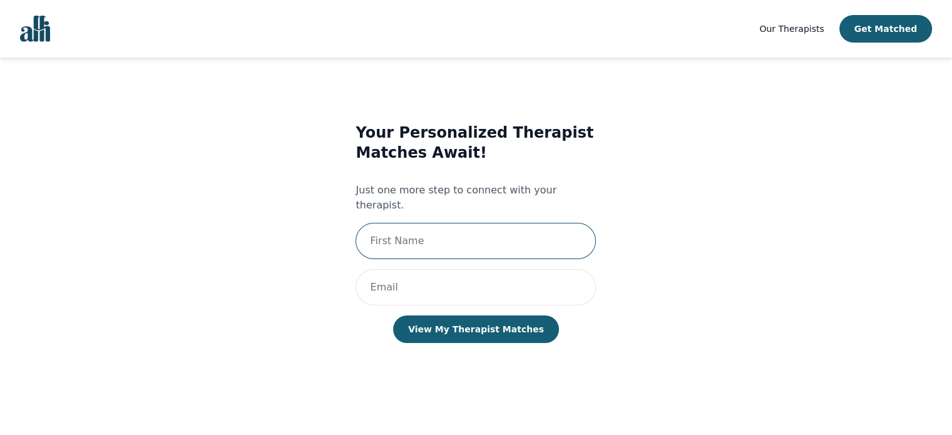
click at [501, 235] on input "text" at bounding box center [476, 241] width 240 height 36
type input "[PERSON_NAME]"
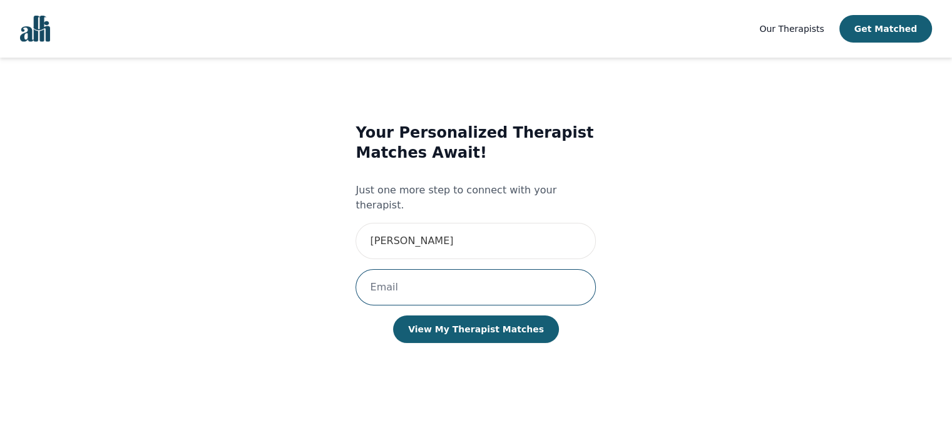
click at [487, 274] on input "email" at bounding box center [476, 287] width 240 height 36
click at [462, 269] on input "email" at bounding box center [476, 287] width 240 height 36
type input "[EMAIL_ADDRESS][DOMAIN_NAME]"
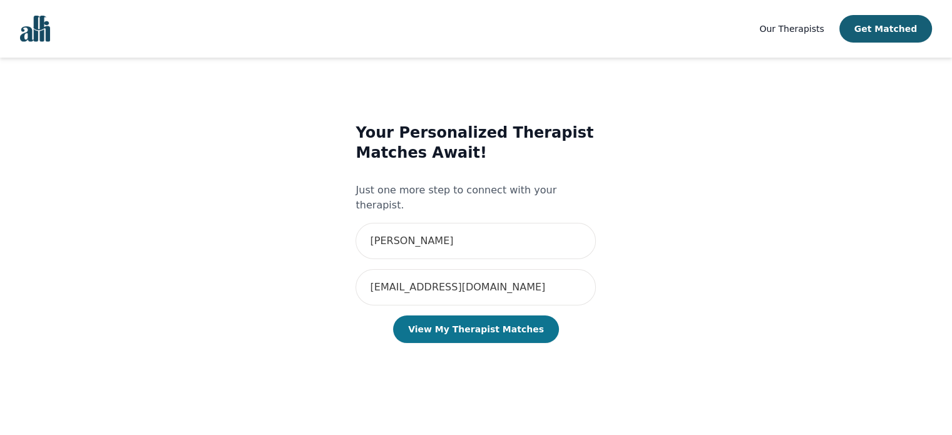
click at [473, 316] on button "View My Therapist Matches" at bounding box center [476, 330] width 166 height 28
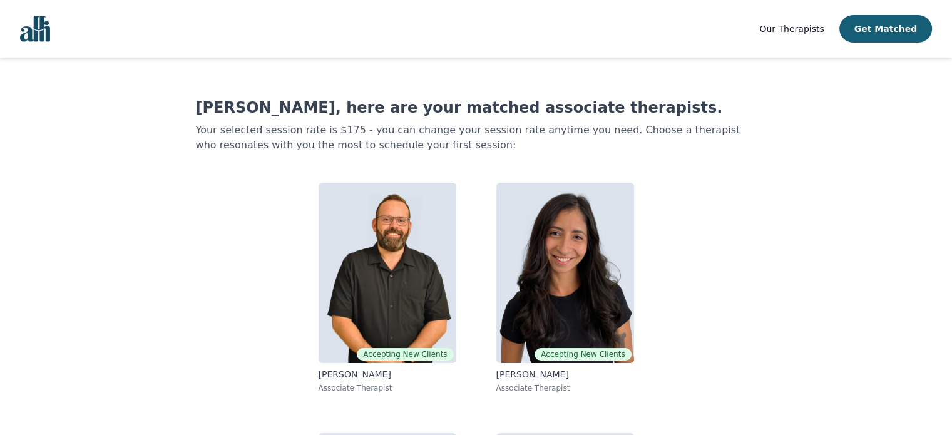
scroll to position [218, 0]
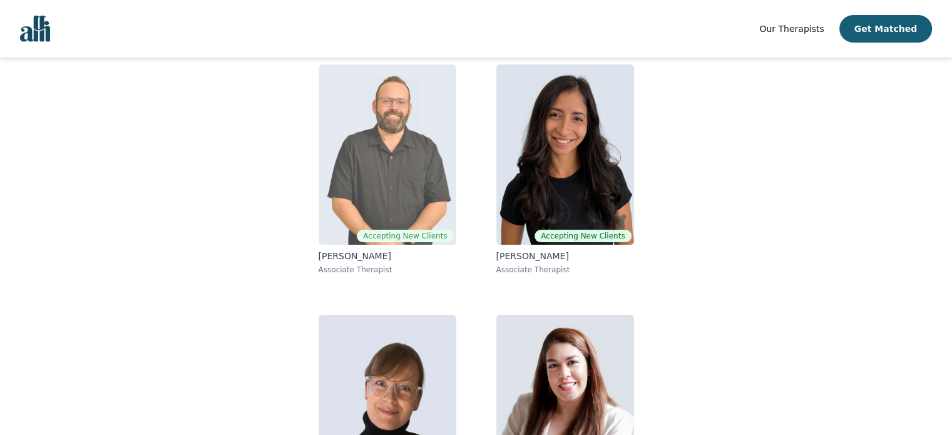
click at [373, 118] on img at bounding box center [388, 154] width 138 height 180
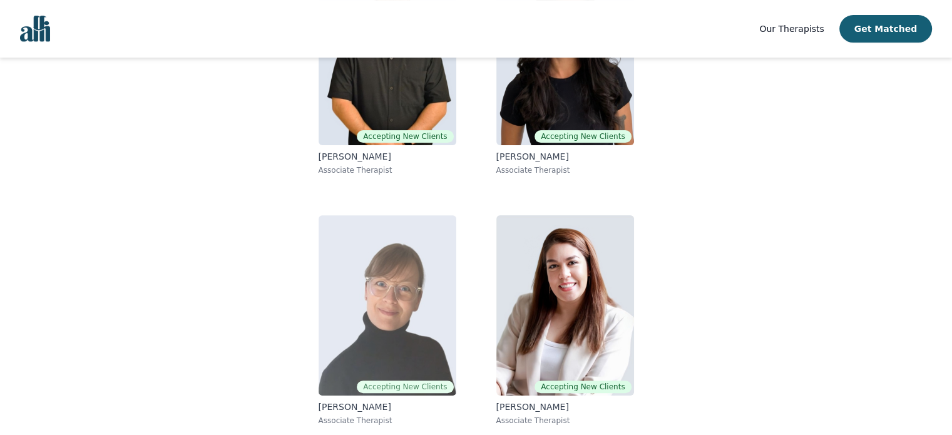
click at [368, 304] on img at bounding box center [388, 305] width 138 height 180
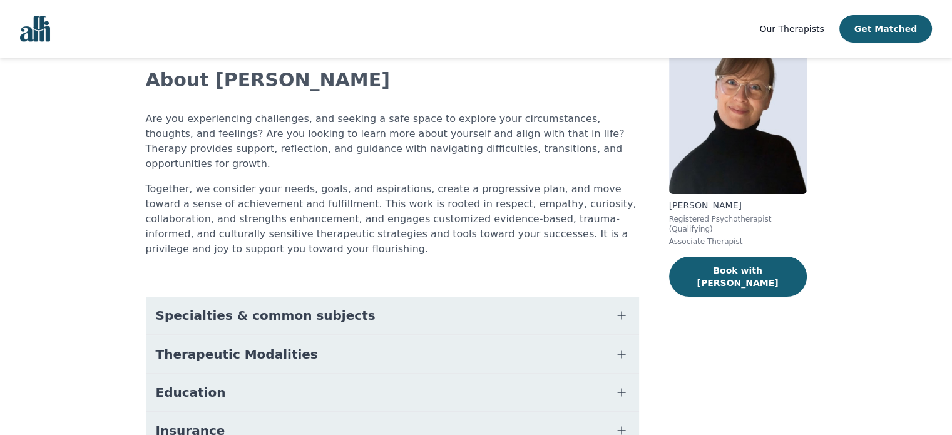
scroll to position [75, 0]
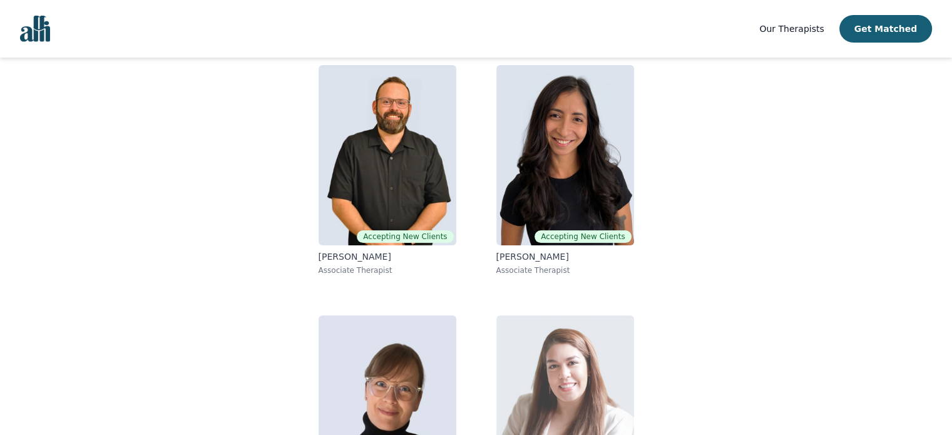
click at [560, 374] on img at bounding box center [565, 406] width 138 height 180
